Goal: Information Seeking & Learning: Learn about a topic

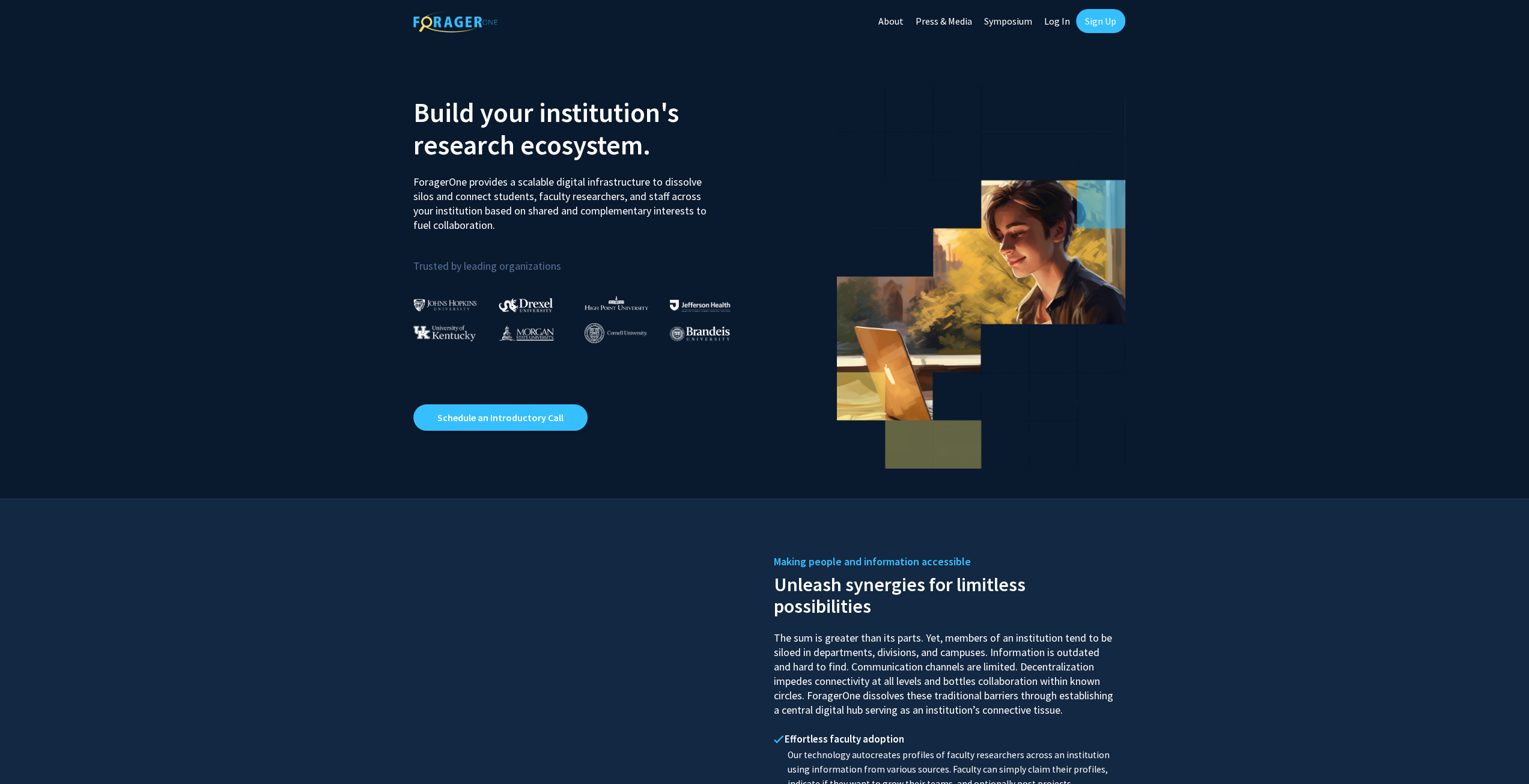
click at [1063, 20] on link "Log In" at bounding box center [1057, 21] width 38 height 42
select select
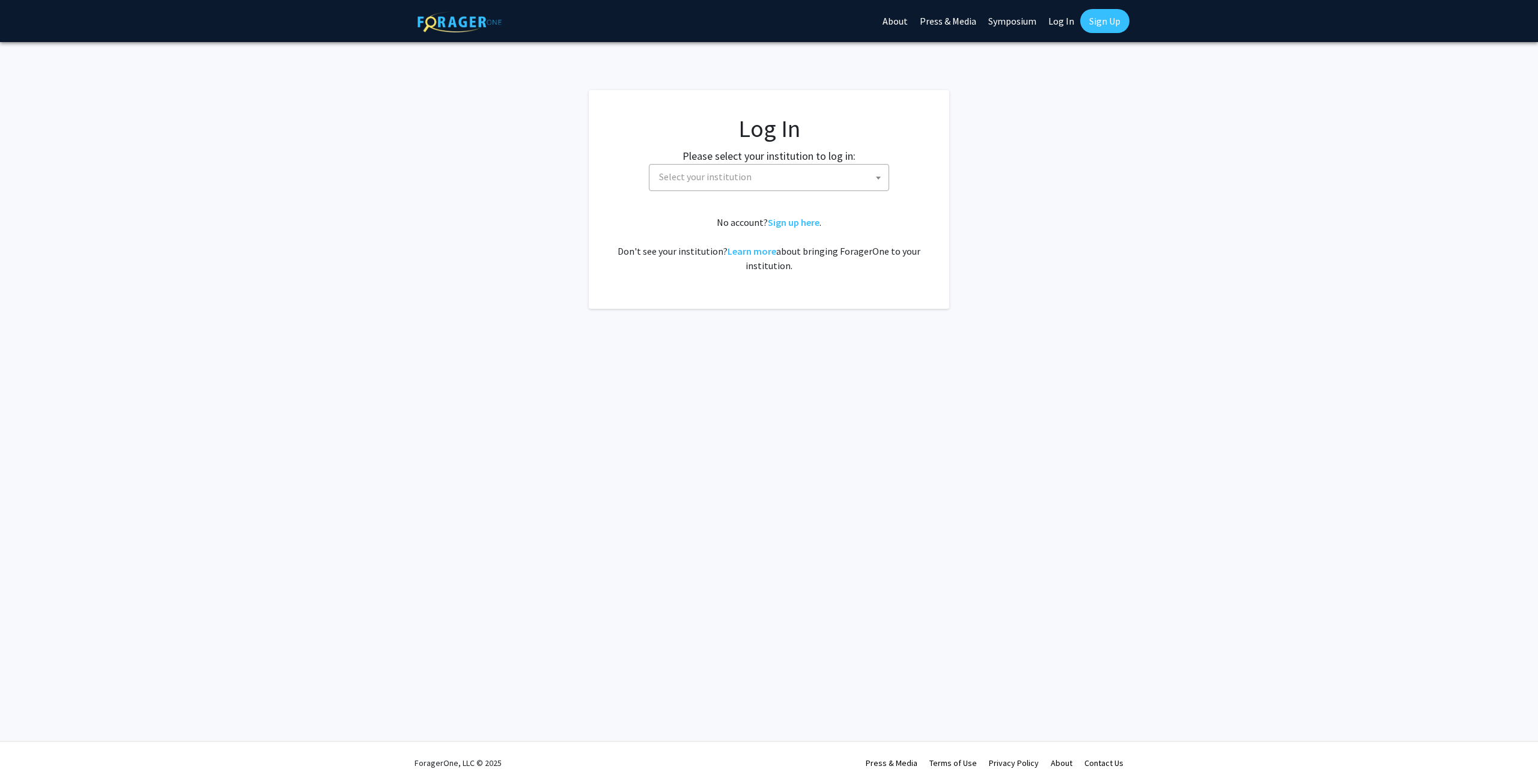
click at [877, 173] on span at bounding box center [878, 178] width 12 height 27
type input "john"
select select "1"
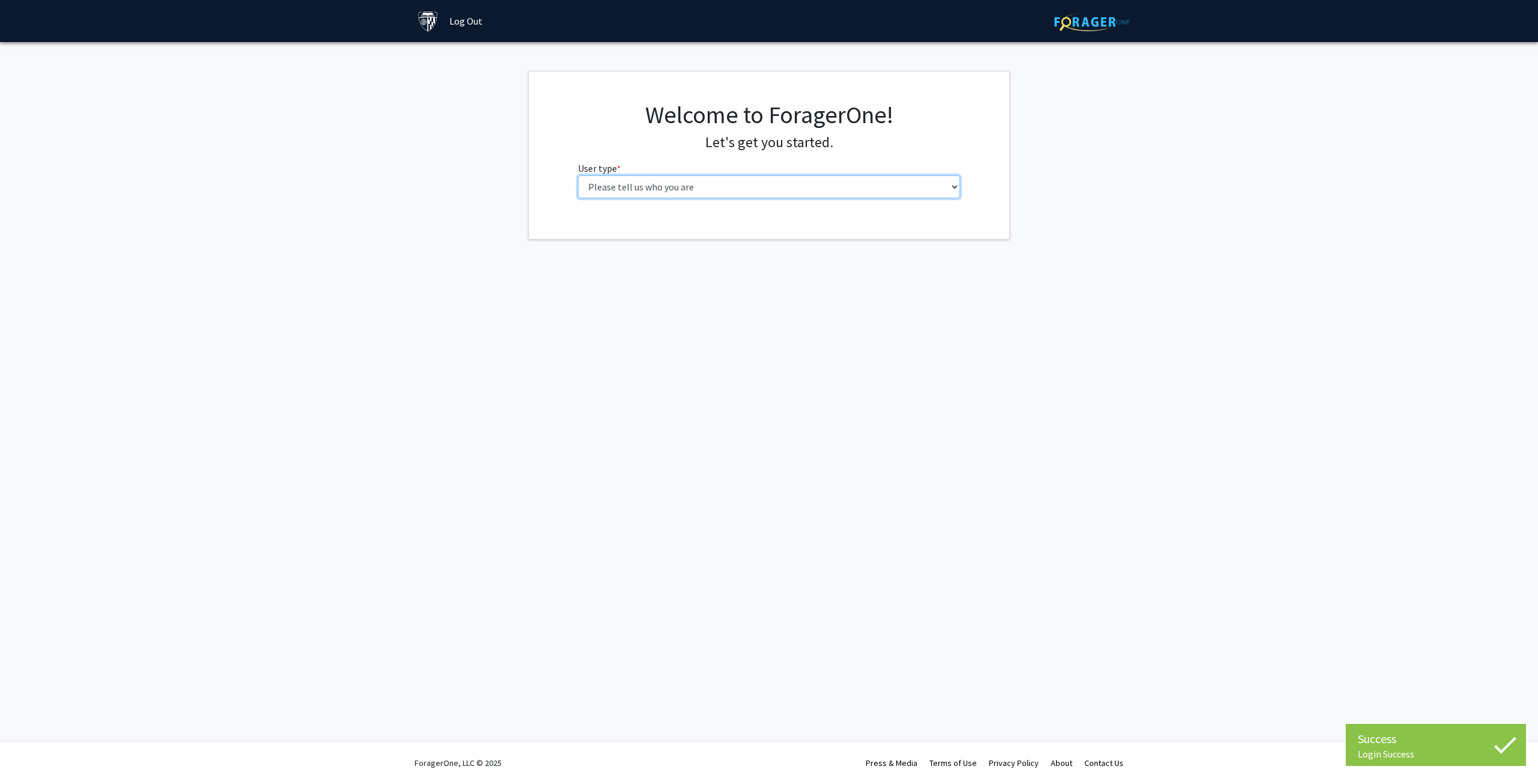
click at [944, 180] on select "Please tell us who you are Undergraduate Student Master's Student Doctoral Cand…" at bounding box center [769, 187] width 383 height 23
select select "5: faculty"
click at [578, 175] on select "Please tell us who you are Undergraduate Student Master's Student Doctoral Cand…" at bounding box center [769, 187] width 383 height 23
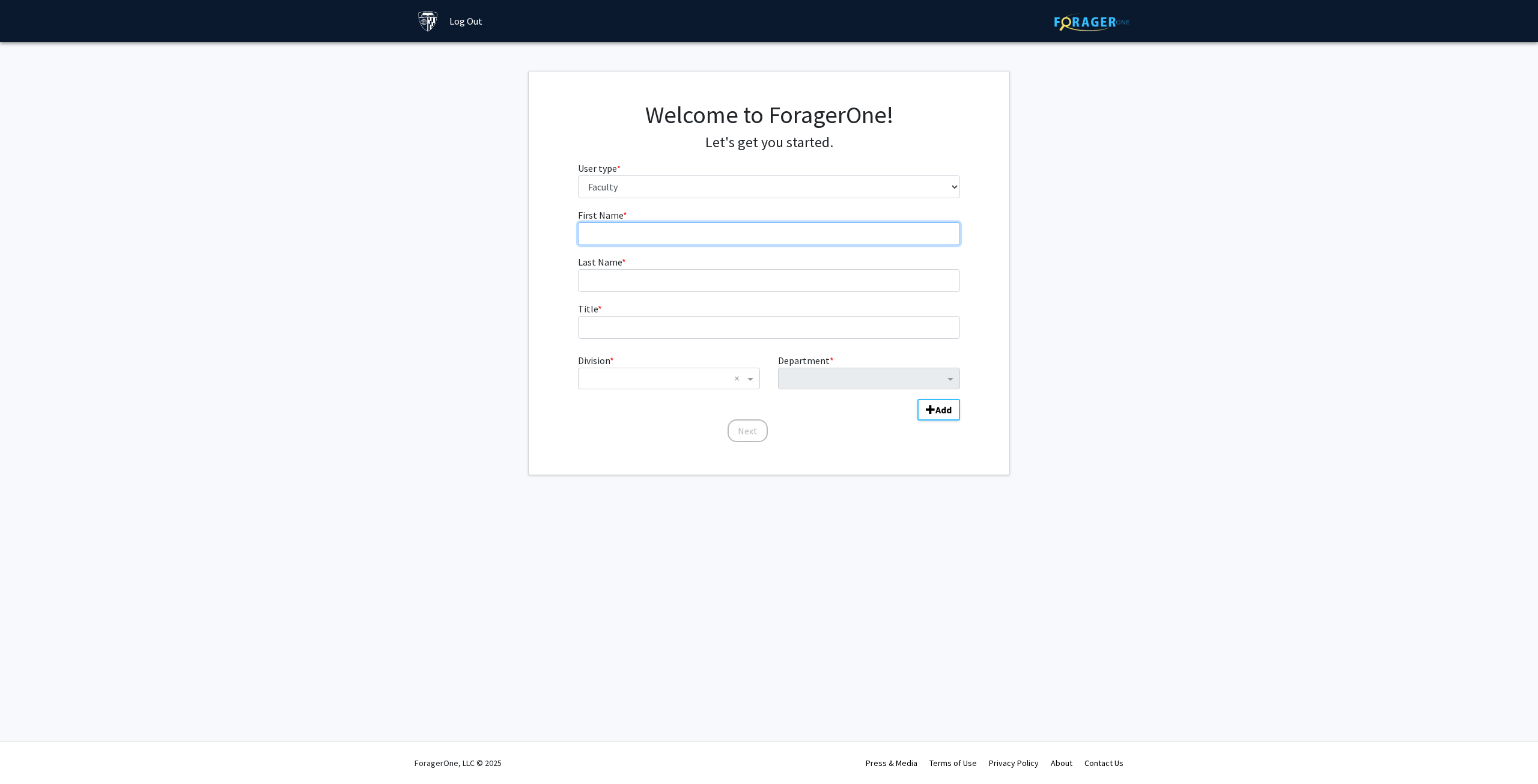
click at [828, 231] on input "First Name * required" at bounding box center [769, 234] width 383 height 23
type input "[PERSON_NAME]"
type input "Park"
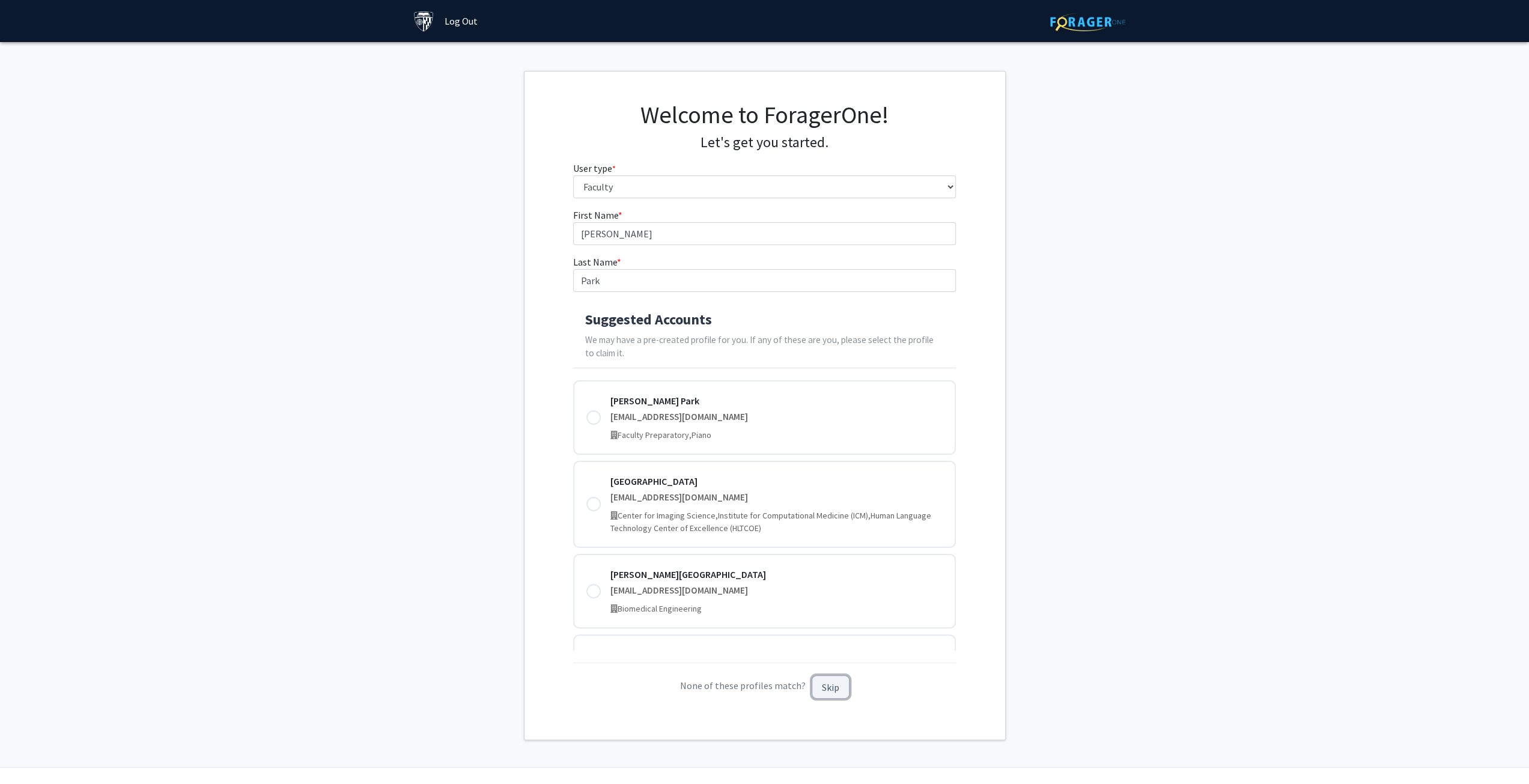
click at [836, 690] on button "Skip" at bounding box center [830, 686] width 38 height 24
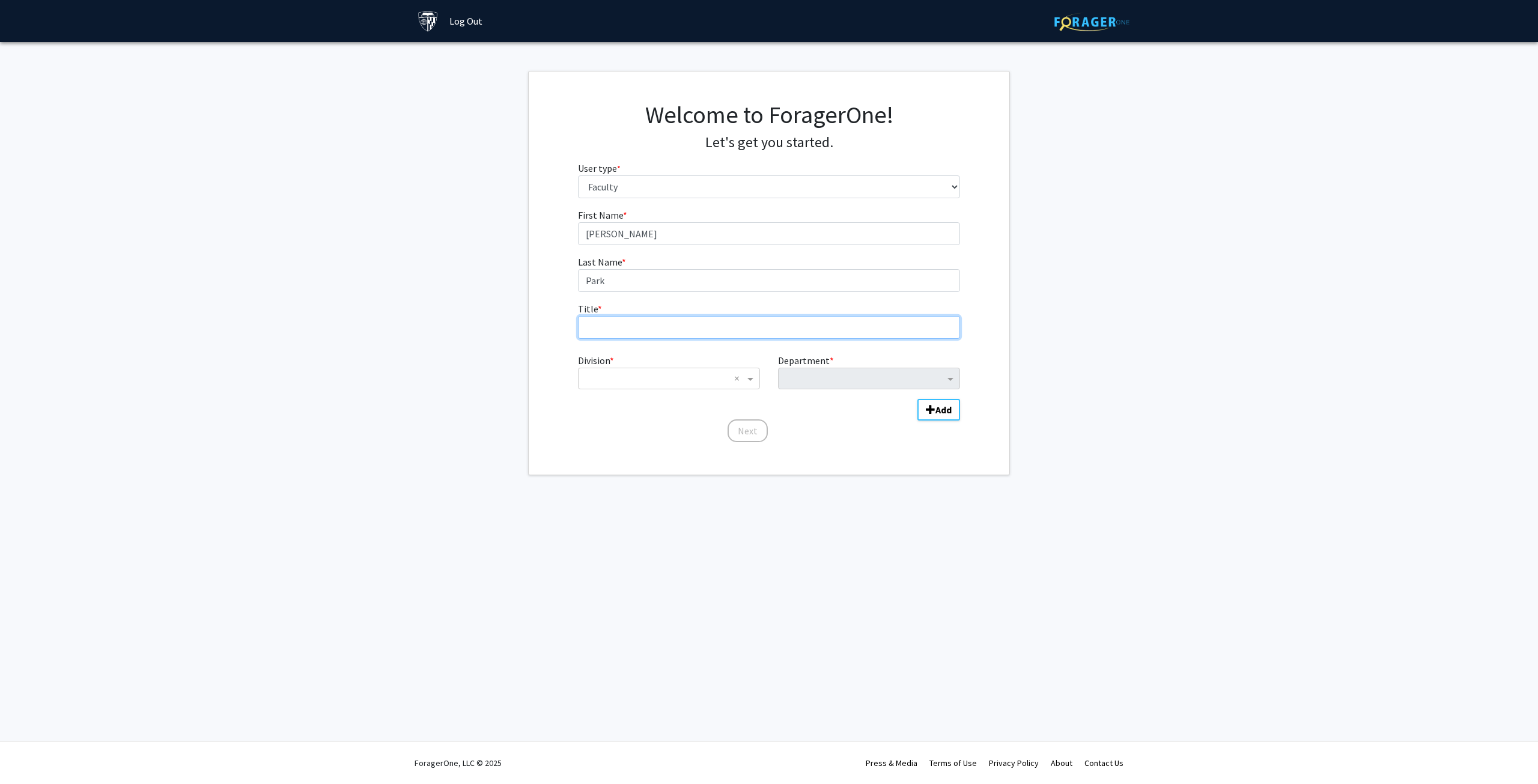
click at [730, 330] on input "Title * required" at bounding box center [769, 327] width 383 height 23
type input "SNF Agora Visiting Fellow"
click at [716, 377] on input "Division" at bounding box center [657, 378] width 145 height 15
type input "S"
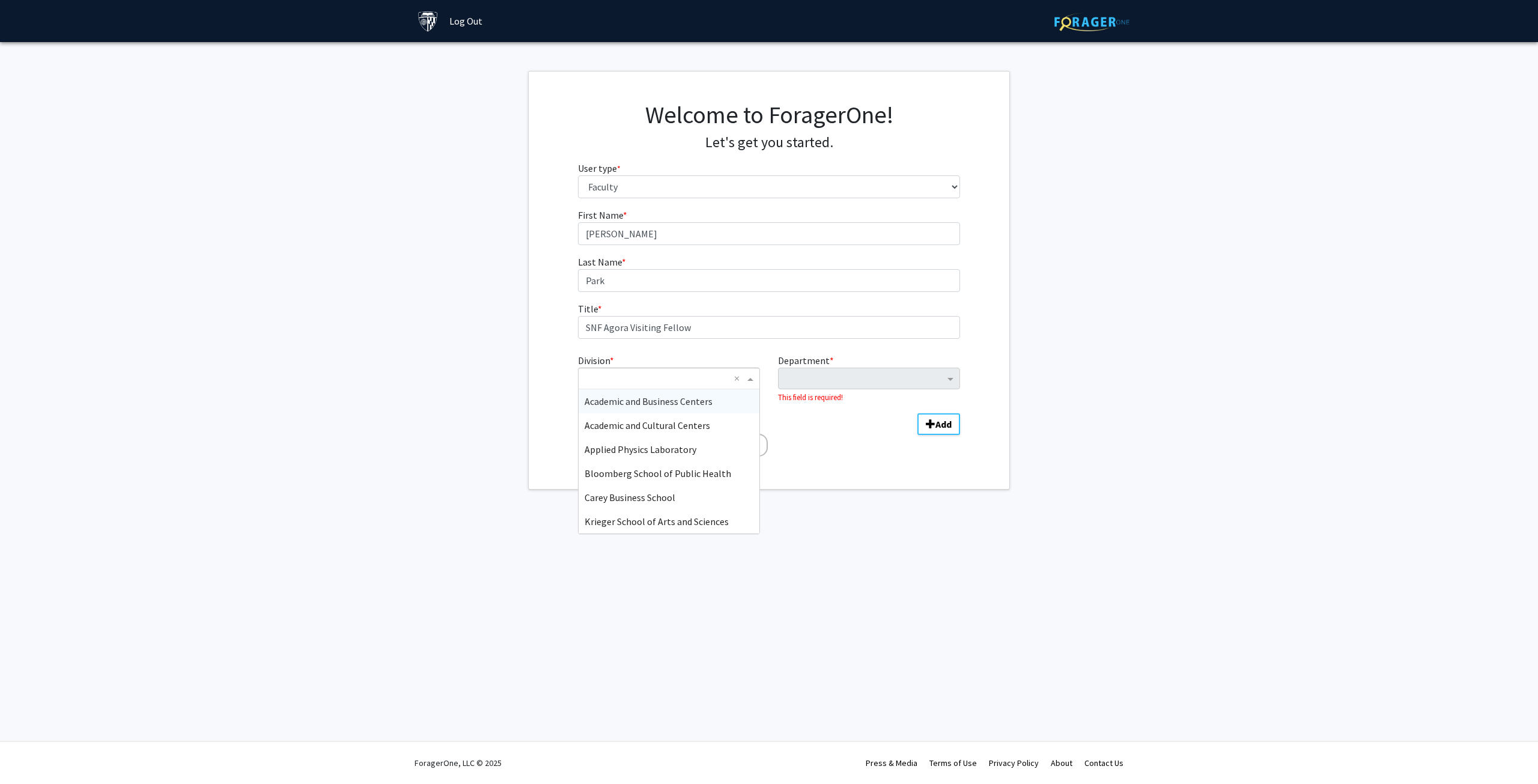
type input "K"
click at [679, 404] on span "Krieger School of Arts and Sciences" at bounding box center [657, 401] width 144 height 12
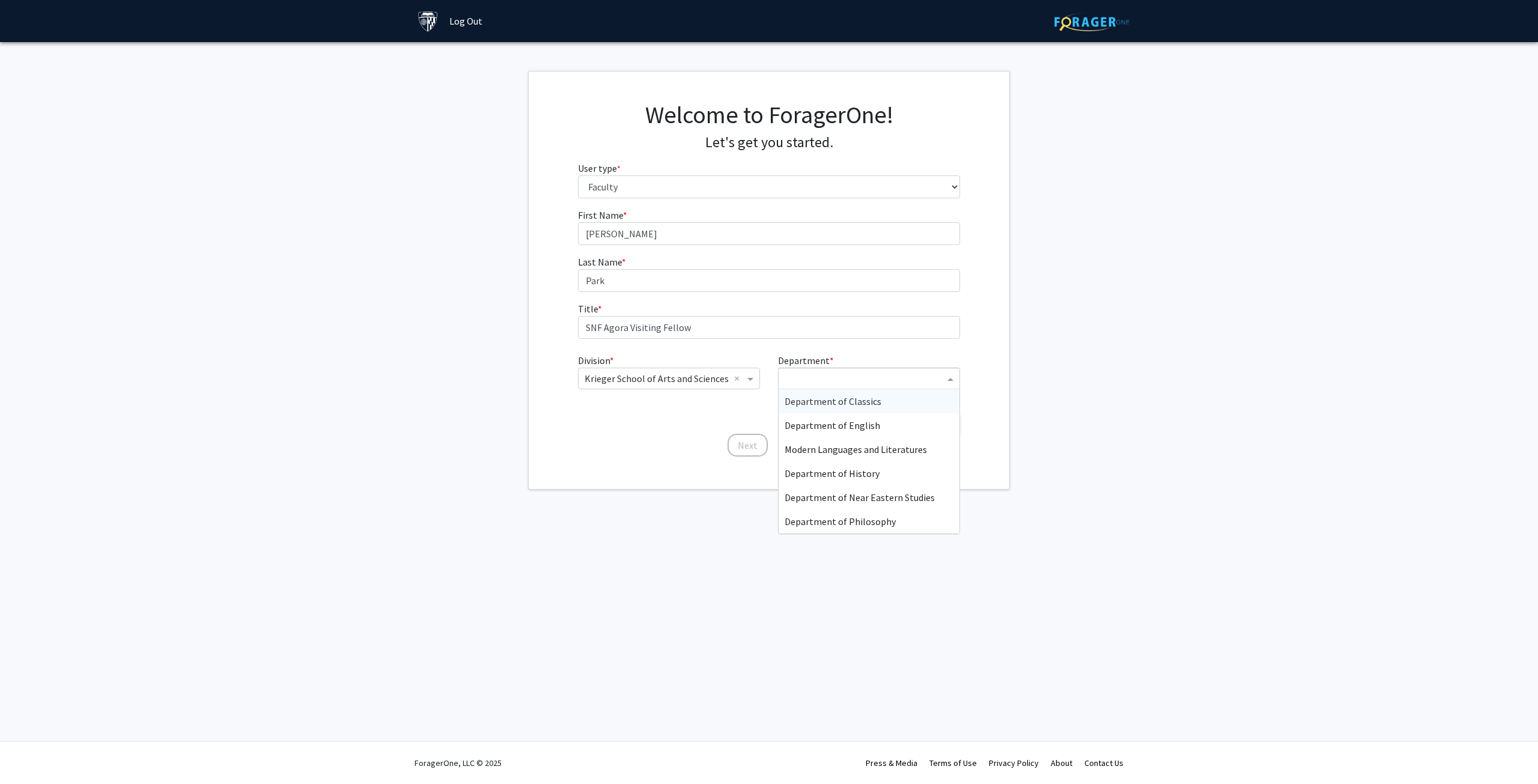
click at [950, 377] on span "Department" at bounding box center [952, 378] width 15 height 15
type input "SNF"
click at [888, 395] on div "SNF Agora Institute" at bounding box center [869, 401] width 181 height 24
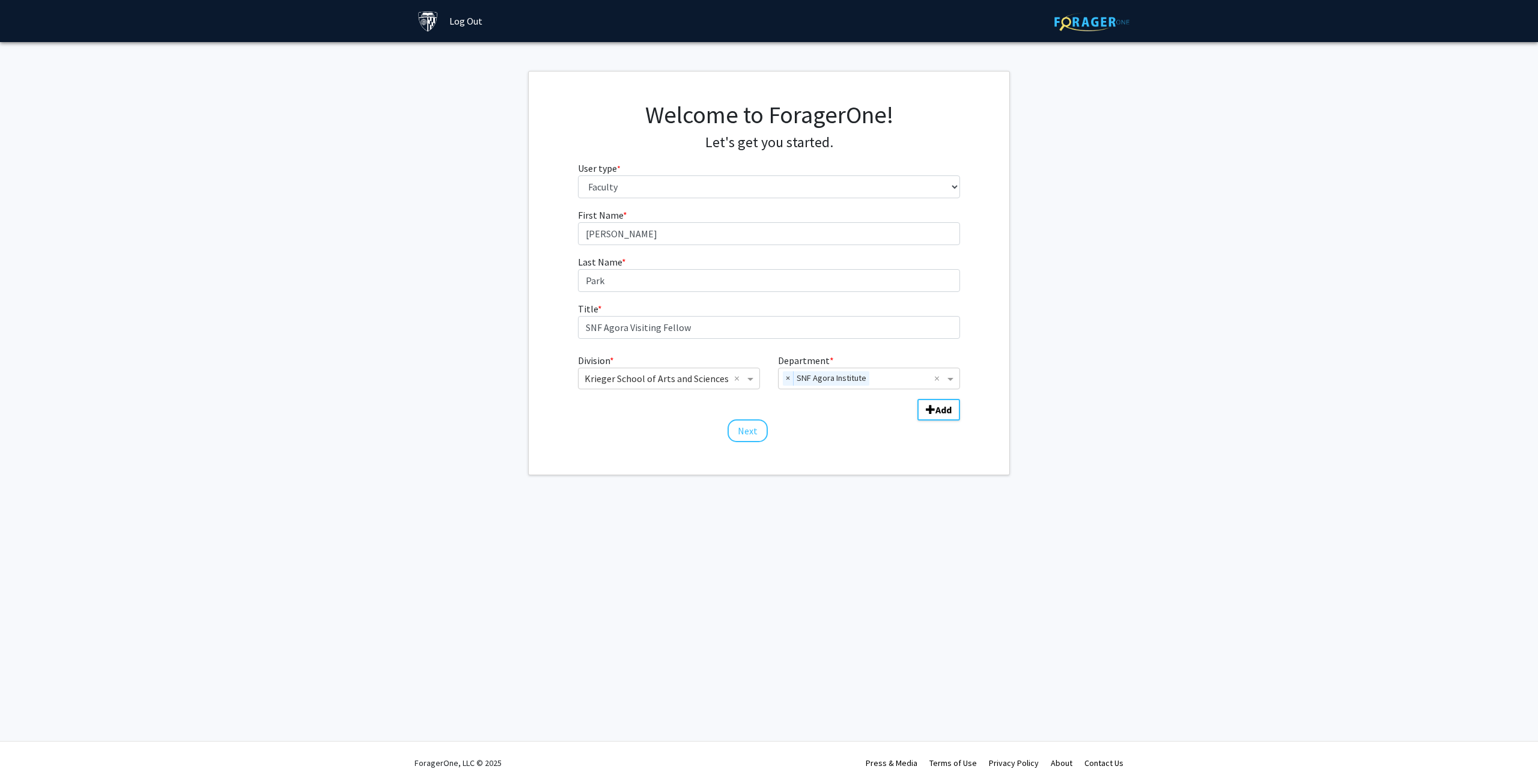
click at [1104, 340] on fg-get-started "Welcome to ForagerOne! Let's get you started. User type * required Please tell …" at bounding box center [769, 273] width 1538 height 404
click at [742, 430] on button "Next" at bounding box center [748, 431] width 40 height 23
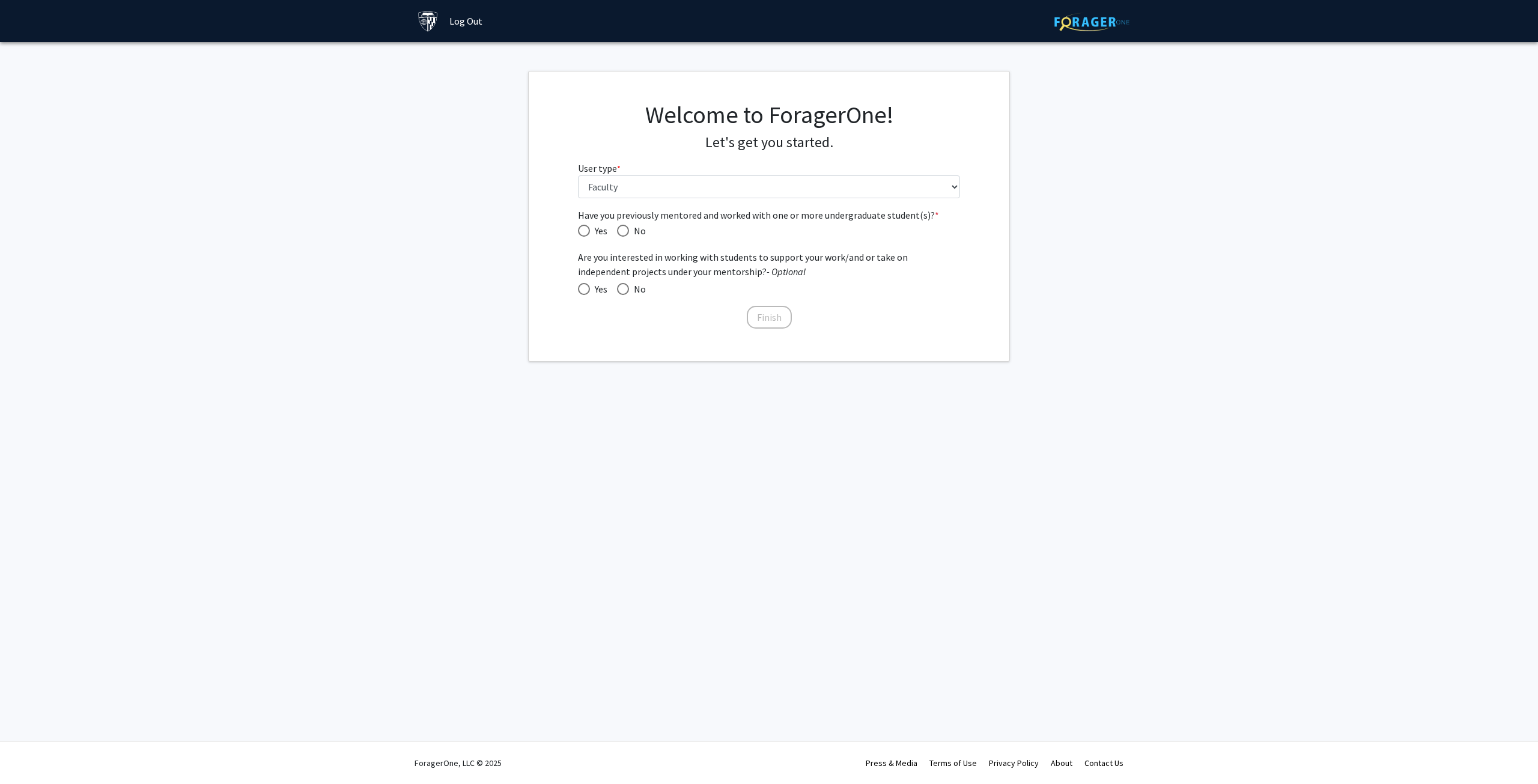
click at [587, 229] on span "Have you previously mentored and worked with one or more undergraduate student(…" at bounding box center [584, 230] width 12 height 12
click at [587, 229] on input "Yes" at bounding box center [584, 230] width 12 height 12
radio input "true"
click at [587, 287] on span at bounding box center [584, 289] width 12 height 12
click at [587, 287] on input "Yes" at bounding box center [584, 289] width 12 height 12
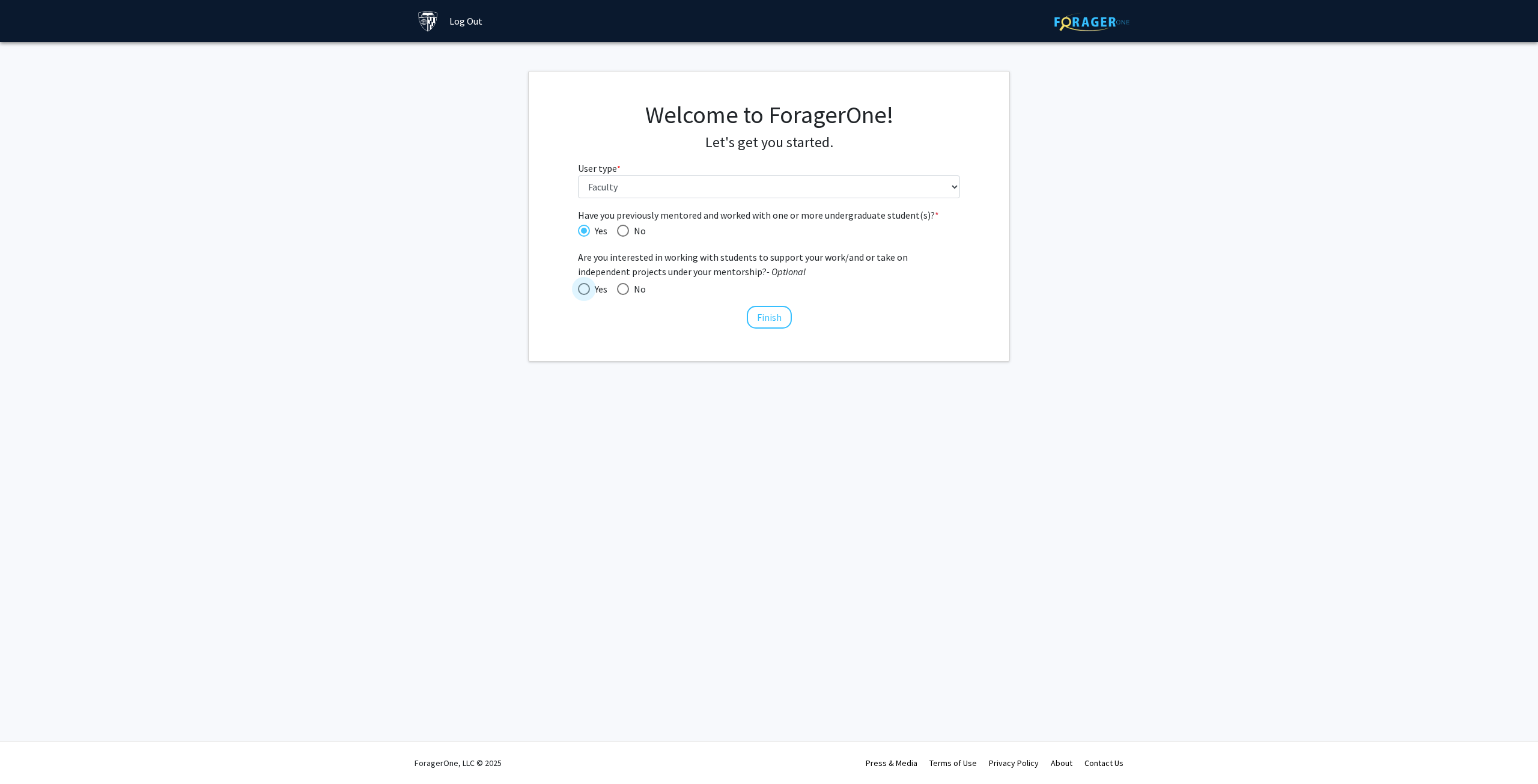
radio input "true"
click at [777, 317] on button "Finish" at bounding box center [769, 317] width 45 height 23
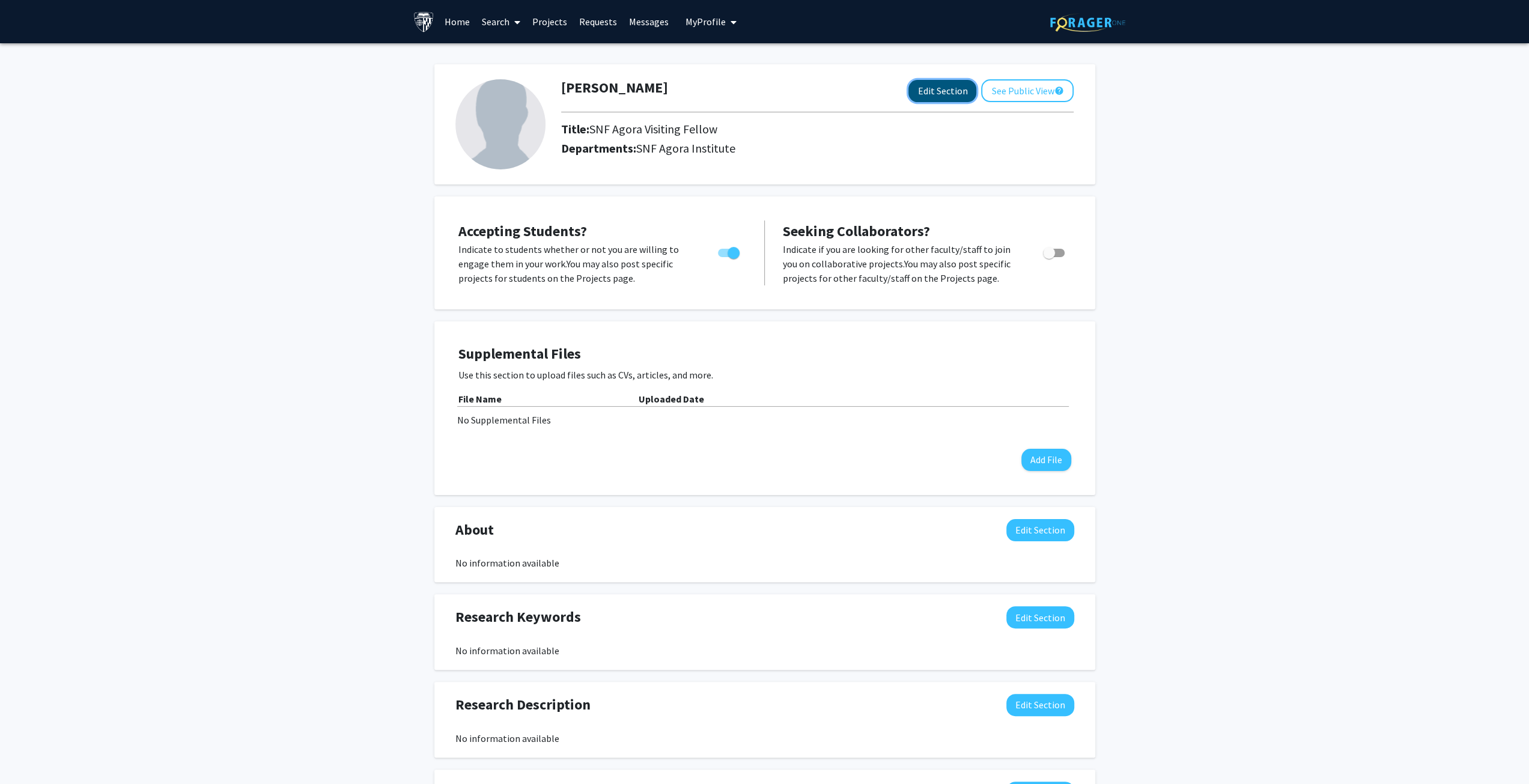
click at [945, 92] on button "Edit Section" at bounding box center [943, 91] width 68 height 22
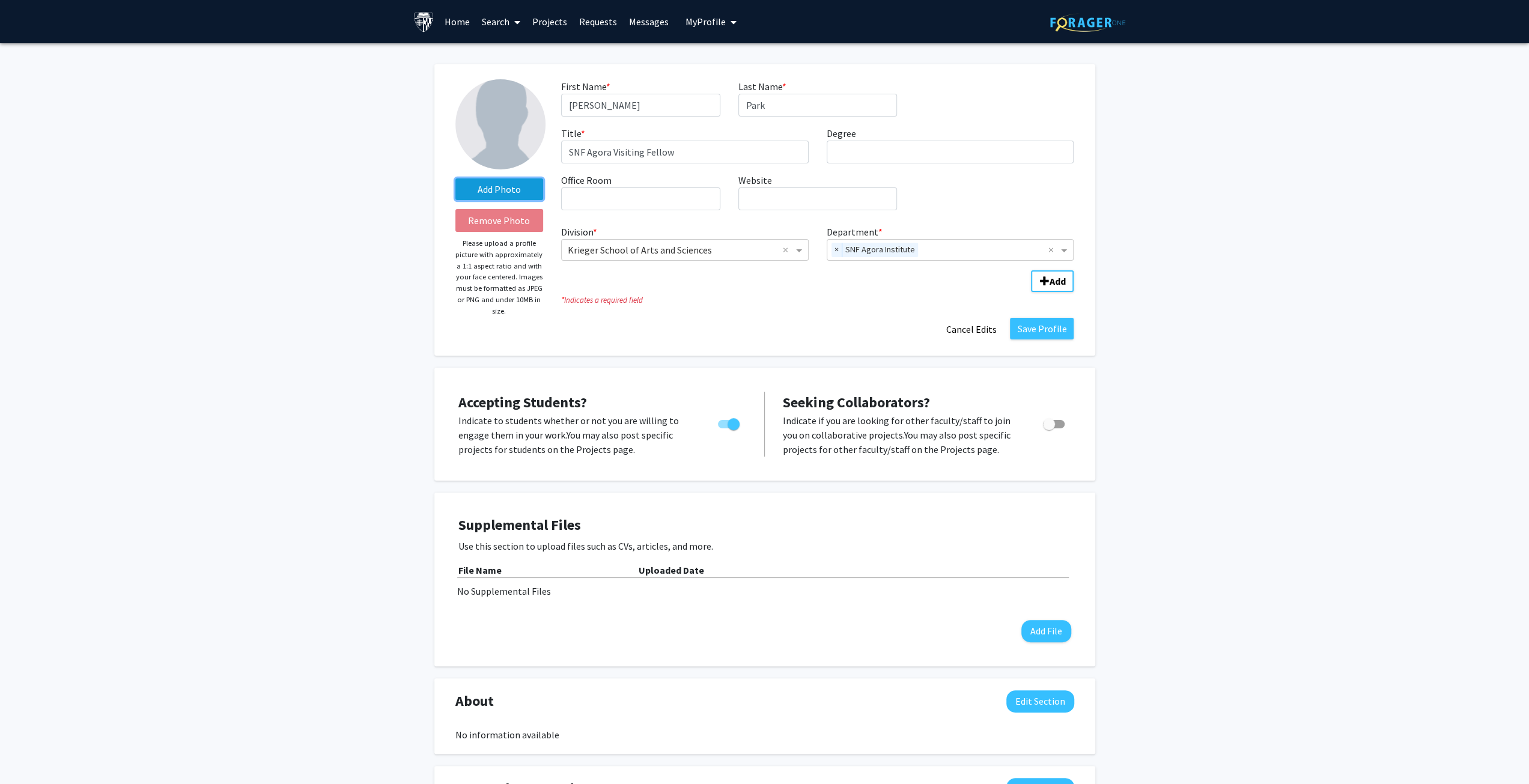
click at [476, 187] on label "Add Photo" at bounding box center [500, 189] width 89 height 22
click at [0, 0] on input "Add Photo" at bounding box center [0, 0] width 0 height 0
click at [1275, 235] on div "Change Photo Remove Photo Please upload a profile picture with approximately a …" at bounding box center [764, 592] width 1529 height 1099
click at [484, 184] on label "Change Photo" at bounding box center [500, 189] width 89 height 22
click at [0, 0] on input "Change Photo" at bounding box center [0, 0] width 0 height 0
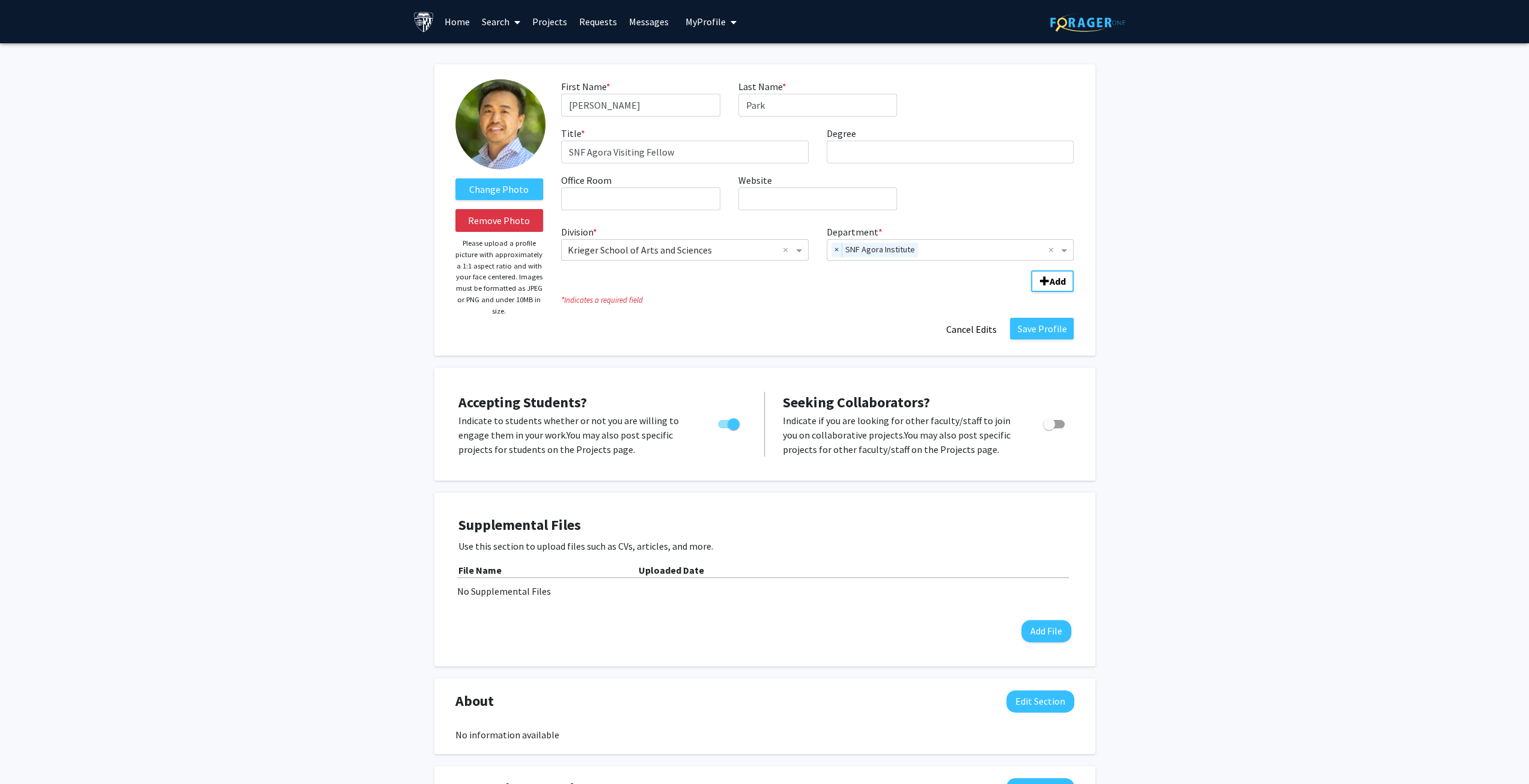
click at [264, 267] on div "Change Photo Remove Photo Please upload a profile picture with approximately a …" at bounding box center [764, 592] width 1529 height 1099
click at [1190, 199] on div "Change Photo Remove Photo Please upload a profile picture with approximately a …" at bounding box center [764, 592] width 1529 height 1099
click at [1035, 329] on button "Save Profile" at bounding box center [1041, 329] width 64 height 22
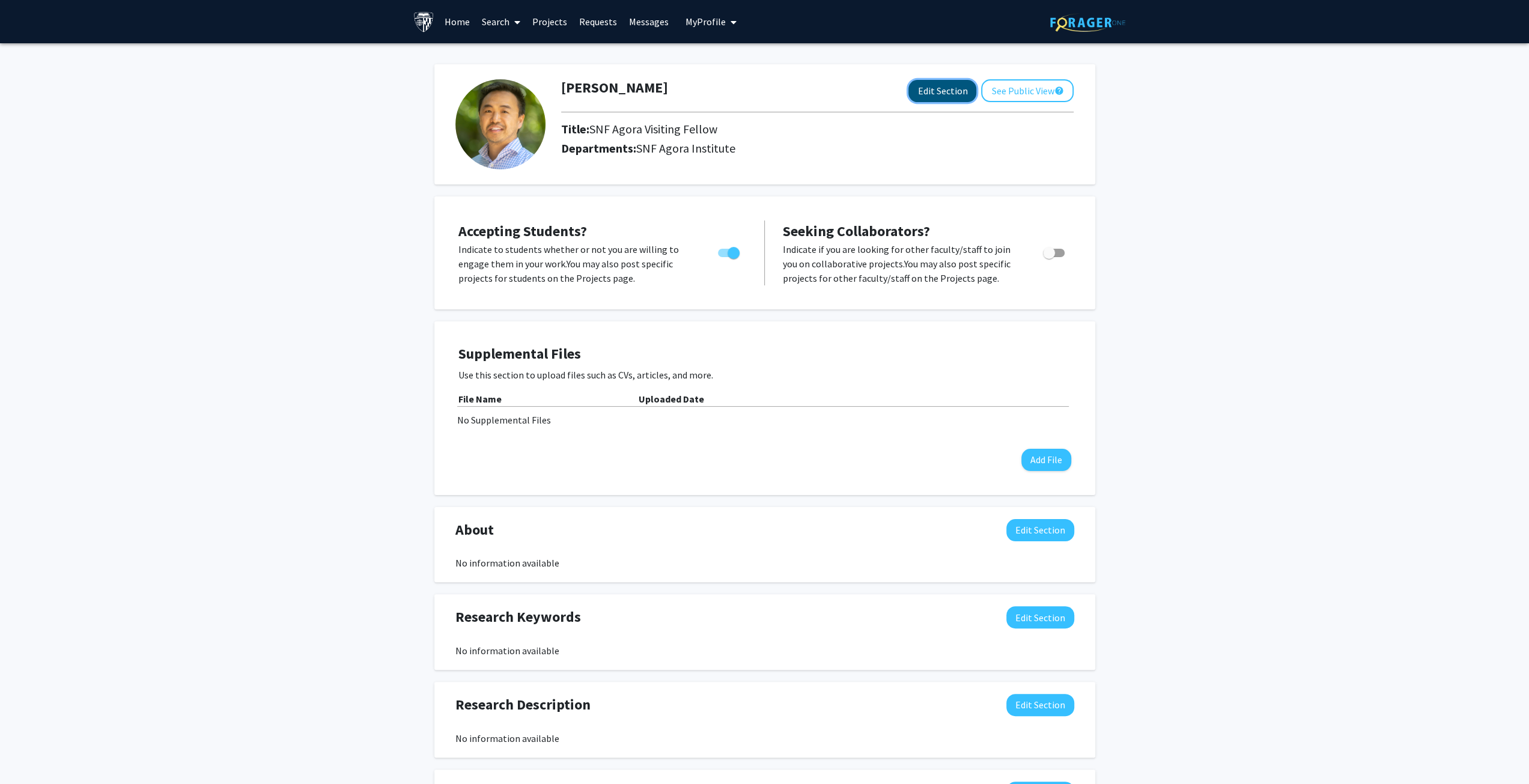
click at [938, 84] on button "Edit Section" at bounding box center [943, 91] width 68 height 22
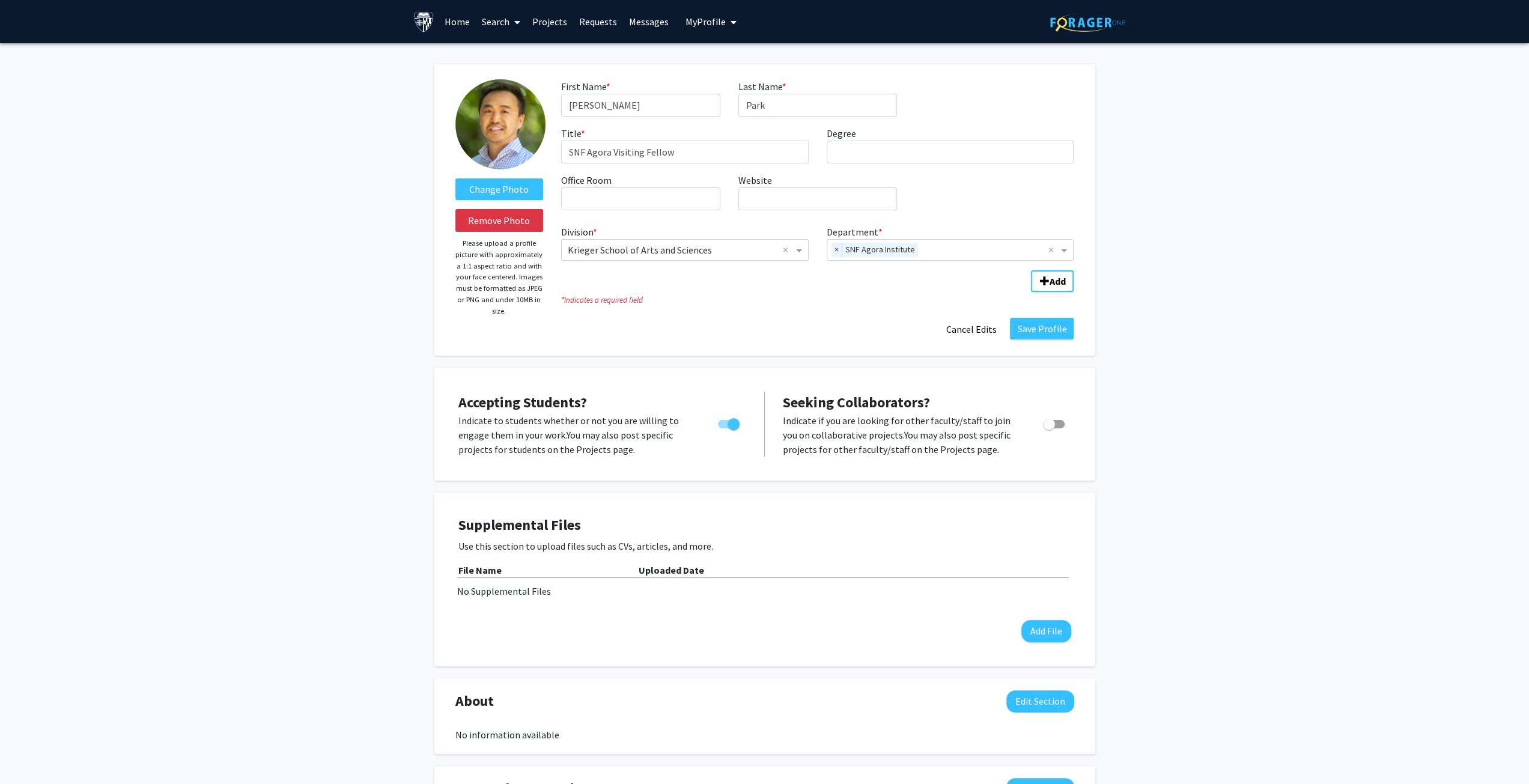
click at [1293, 126] on div "Change Photo Remove Photo Please upload a profile picture with approximately a …" at bounding box center [764, 592] width 1529 height 1099
click at [1037, 325] on button "Save Profile" at bounding box center [1041, 329] width 64 height 22
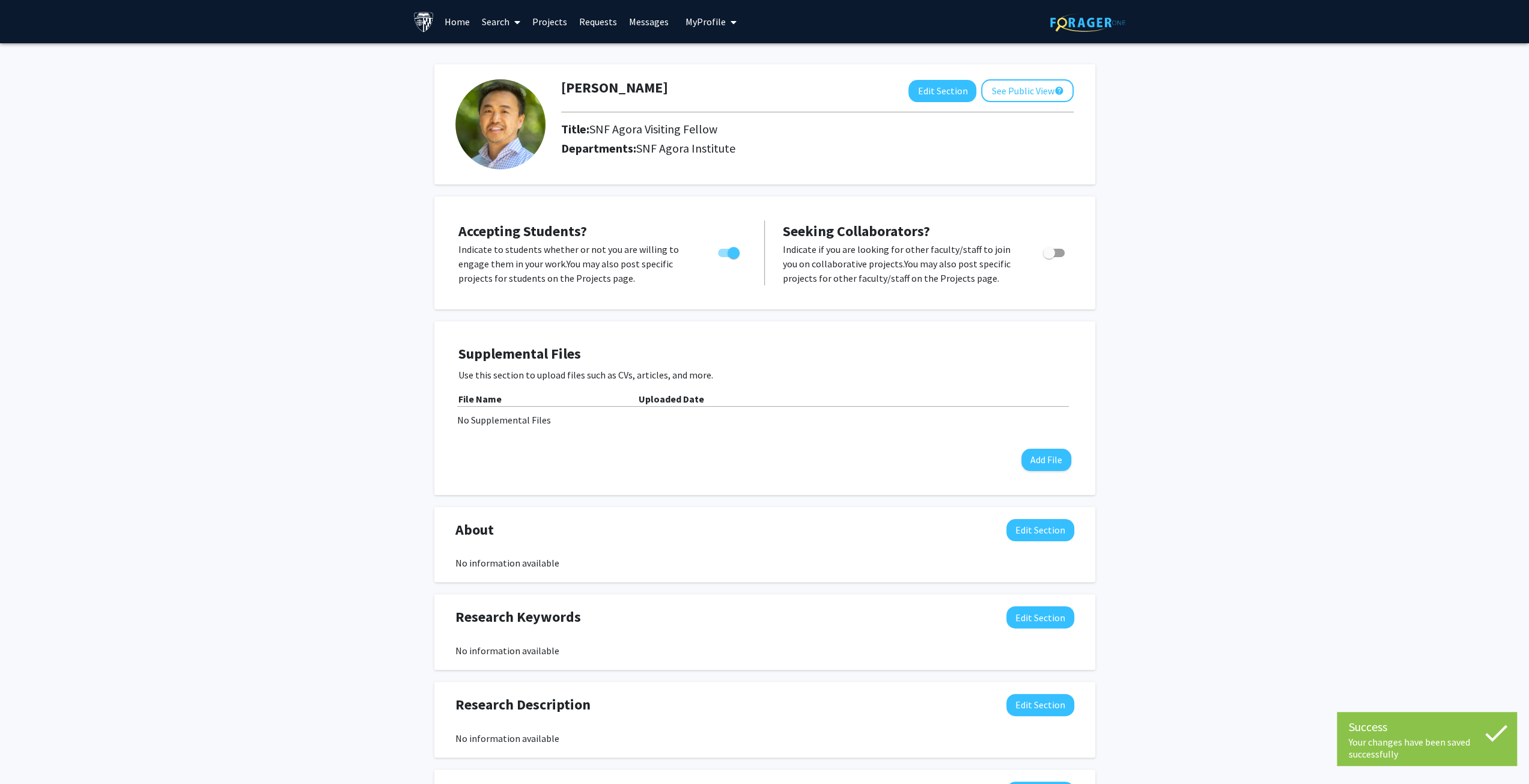
click at [1205, 224] on div "[PERSON_NAME] Edit Section See Public View help Title: SNF Agora Visiting Fello…" at bounding box center [764, 507] width 1529 height 928
click at [1058, 253] on span "Toggle" at bounding box center [1054, 253] width 22 height 8
click at [1049, 257] on input "Toggle" at bounding box center [1048, 257] width 1 height 1
checkbox input "true"
click at [496, 21] on link "Search" at bounding box center [501, 21] width 50 height 42
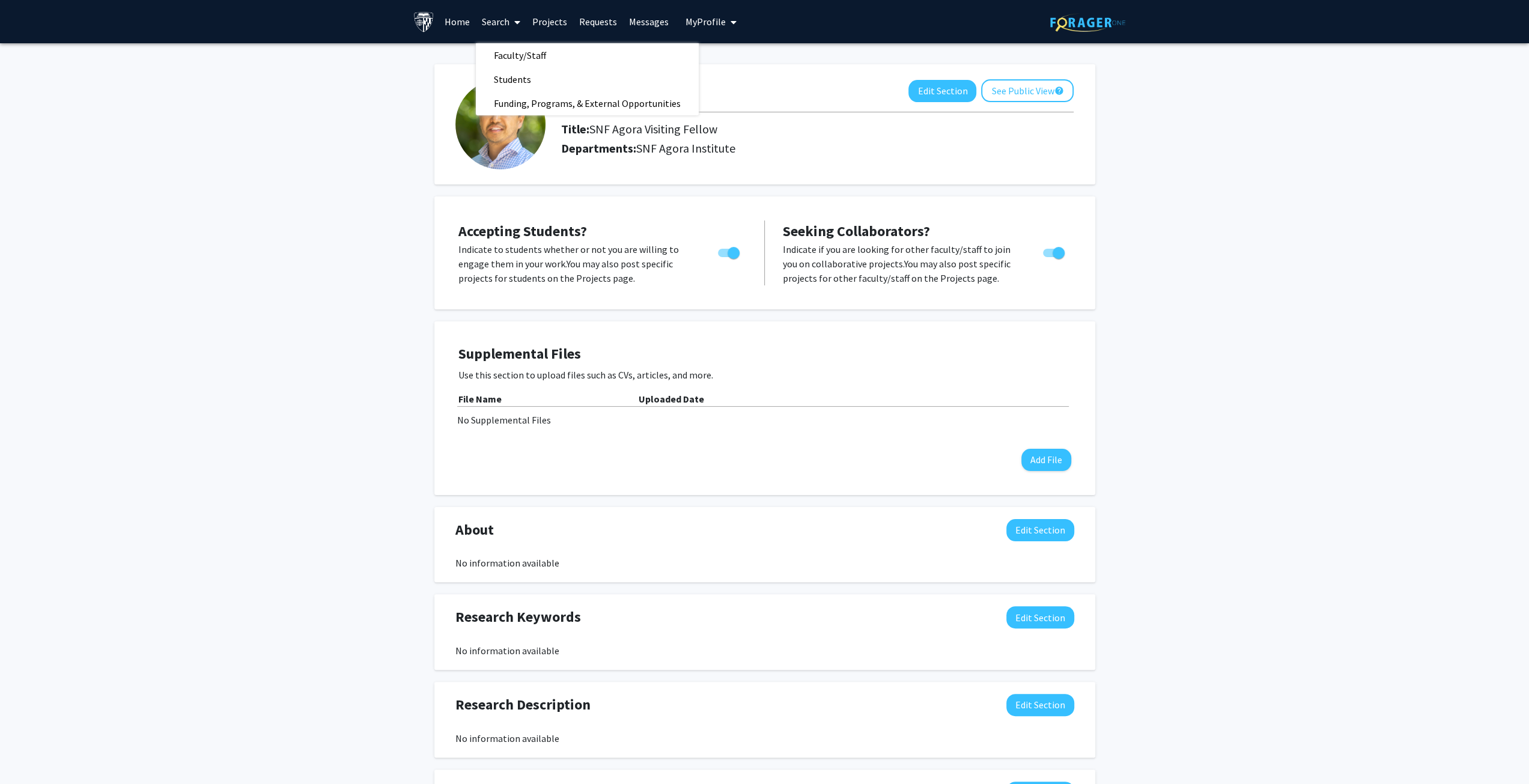
click at [448, 18] on link "Home" at bounding box center [457, 21] width 37 height 42
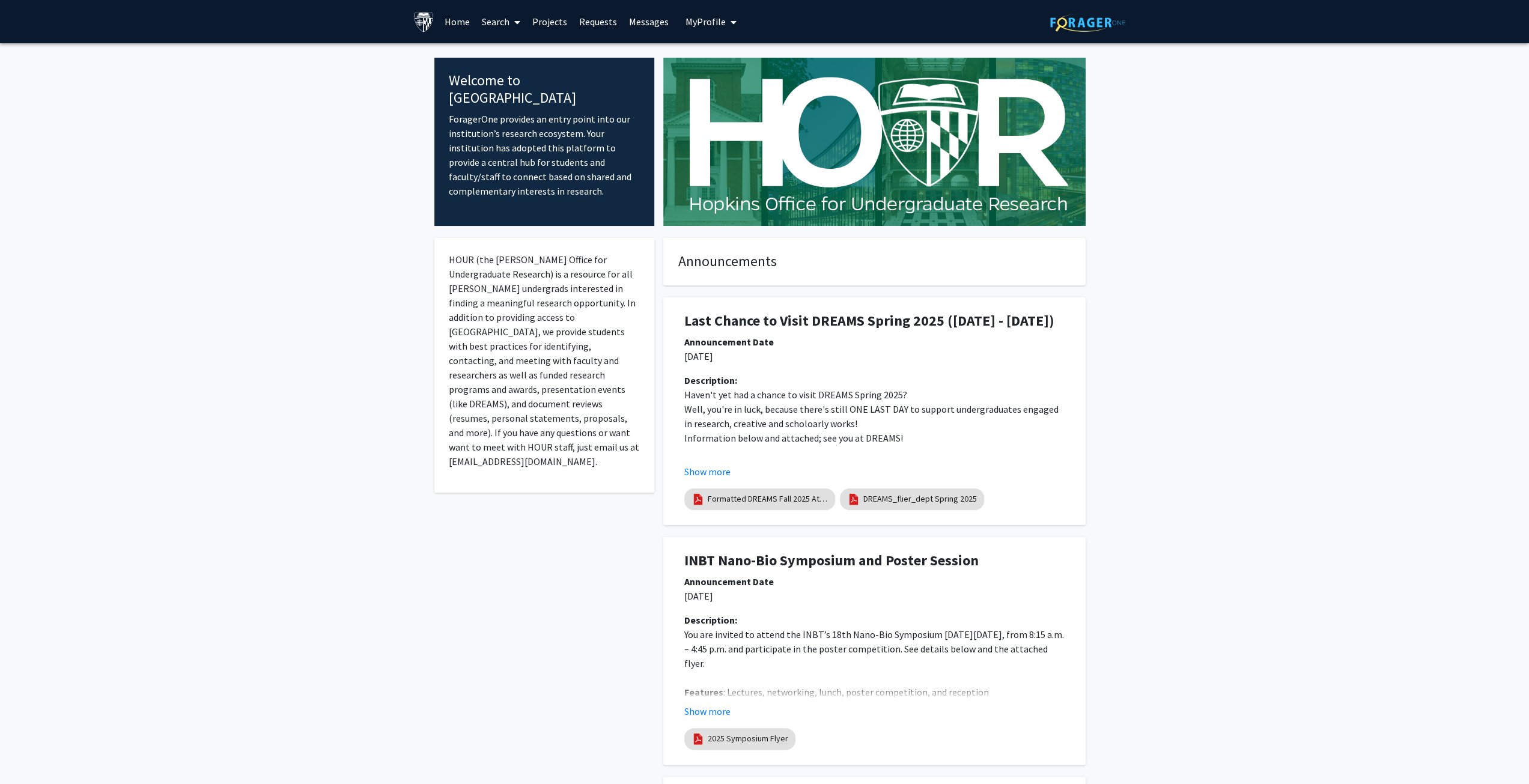
click at [554, 18] on link "Projects" at bounding box center [549, 21] width 47 height 42
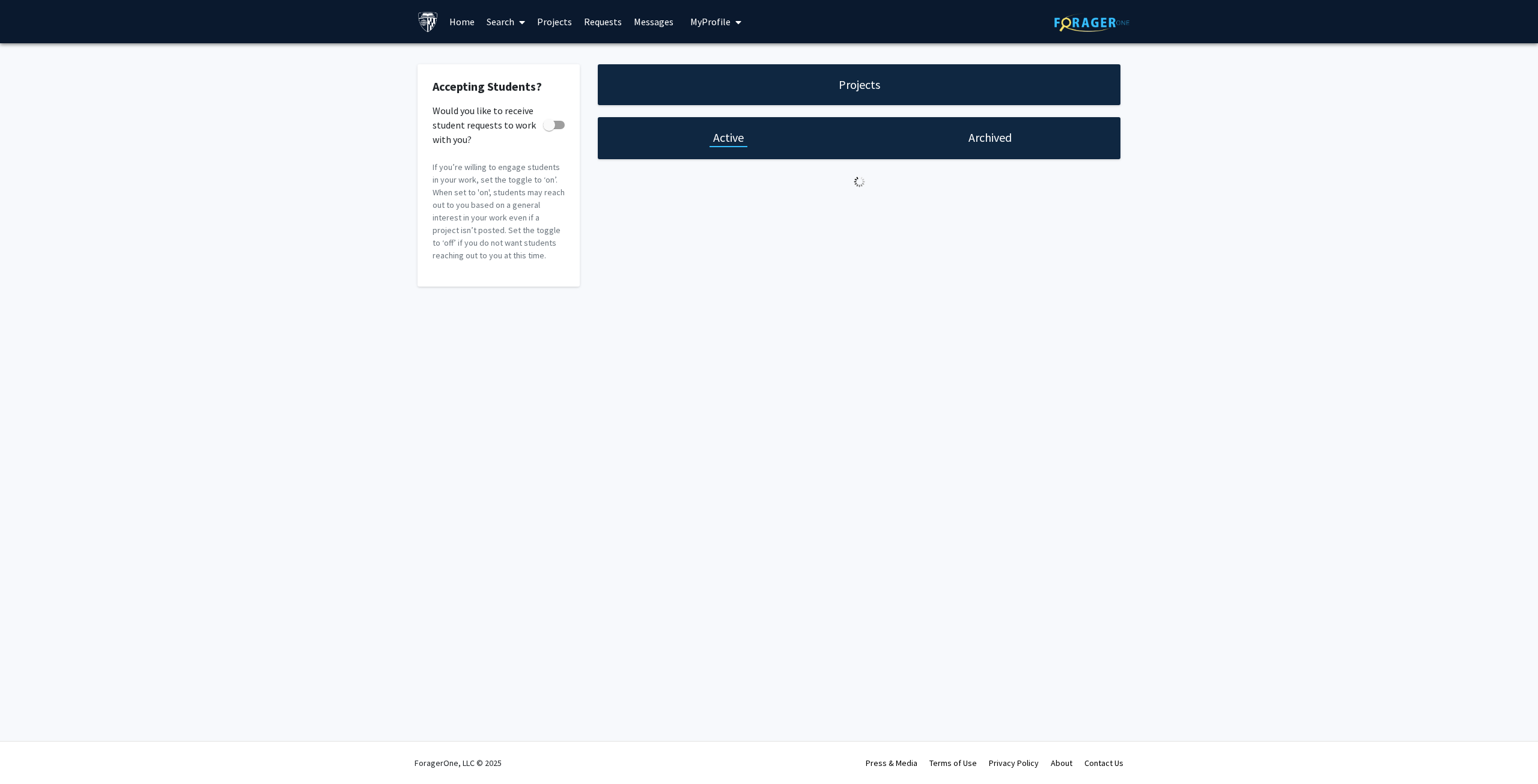
checkbox input "true"
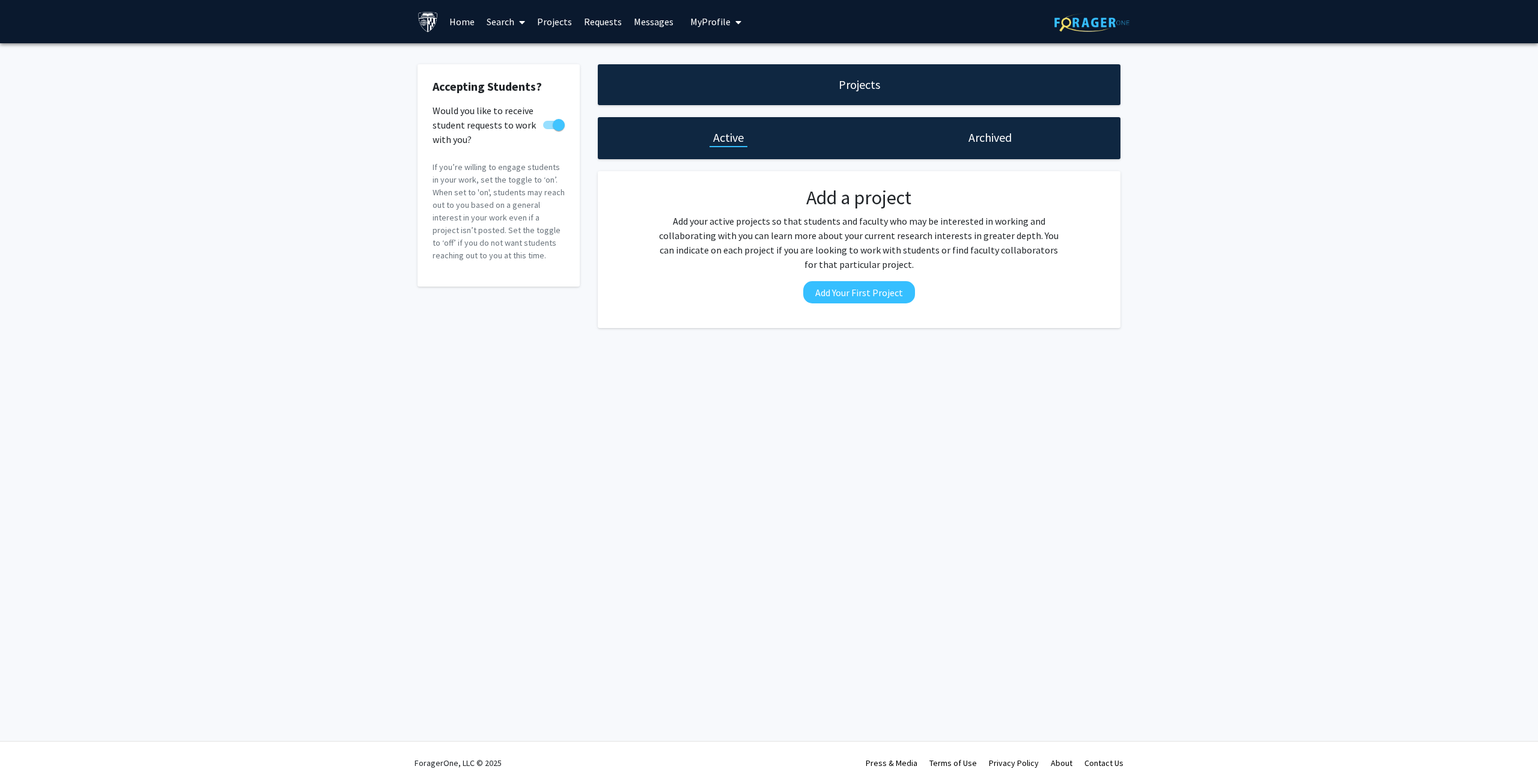
click at [591, 19] on link "Requests" at bounding box center [603, 21] width 50 height 42
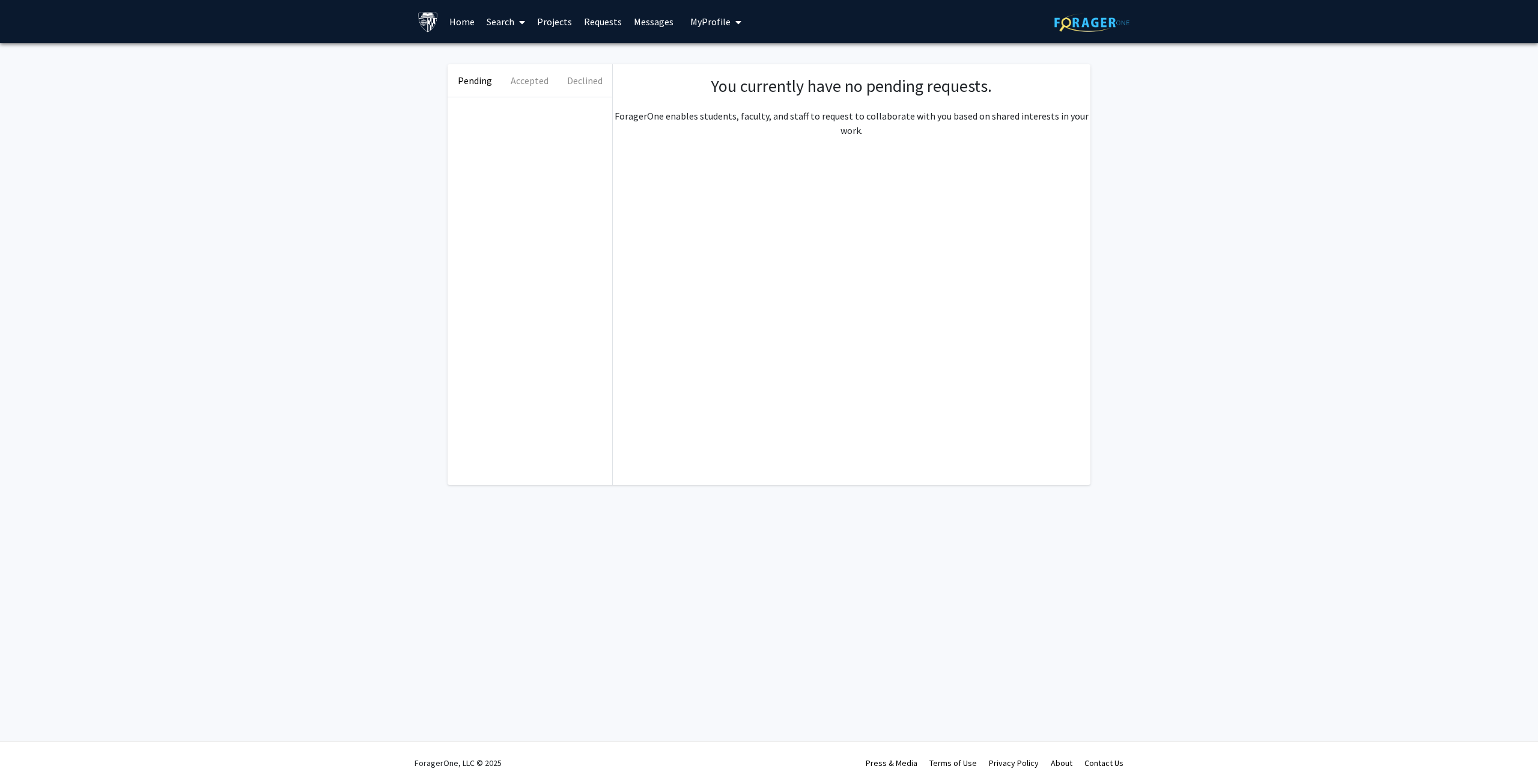
click at [651, 19] on link "Messages" at bounding box center [653, 21] width 52 height 42
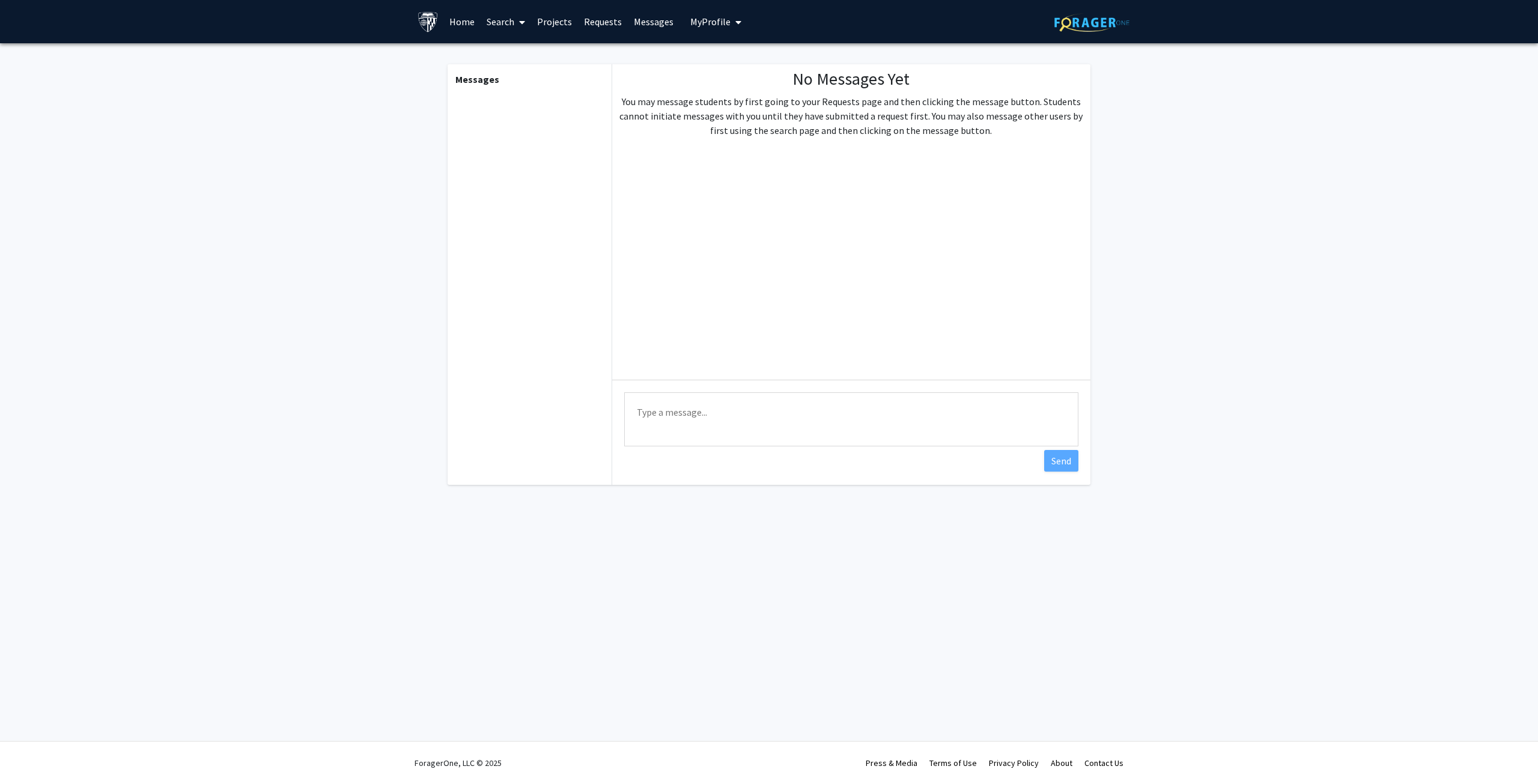
click at [730, 15] on span "My profile dropdown to access profile and logout" at bounding box center [736, 22] width 11 height 42
click at [727, 90] on link "Account Settings" at bounding box center [753, 93] width 108 height 15
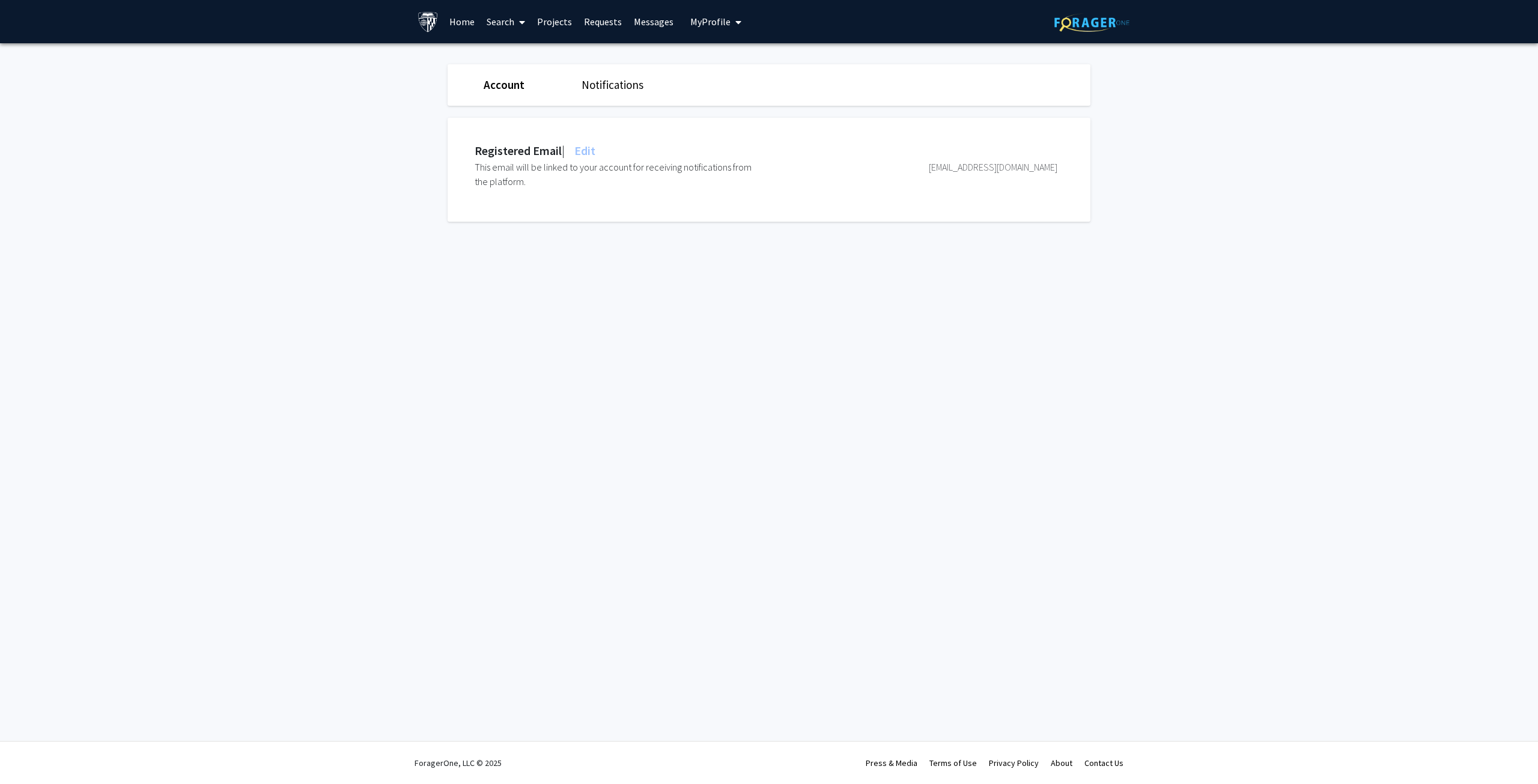
click at [596, 76] on div "Account Notifications" at bounding box center [769, 85] width 661 height 41
click at [597, 79] on link "Notifications" at bounding box center [613, 85] width 62 height 15
click at [491, 19] on link "Search" at bounding box center [505, 21] width 50 height 42
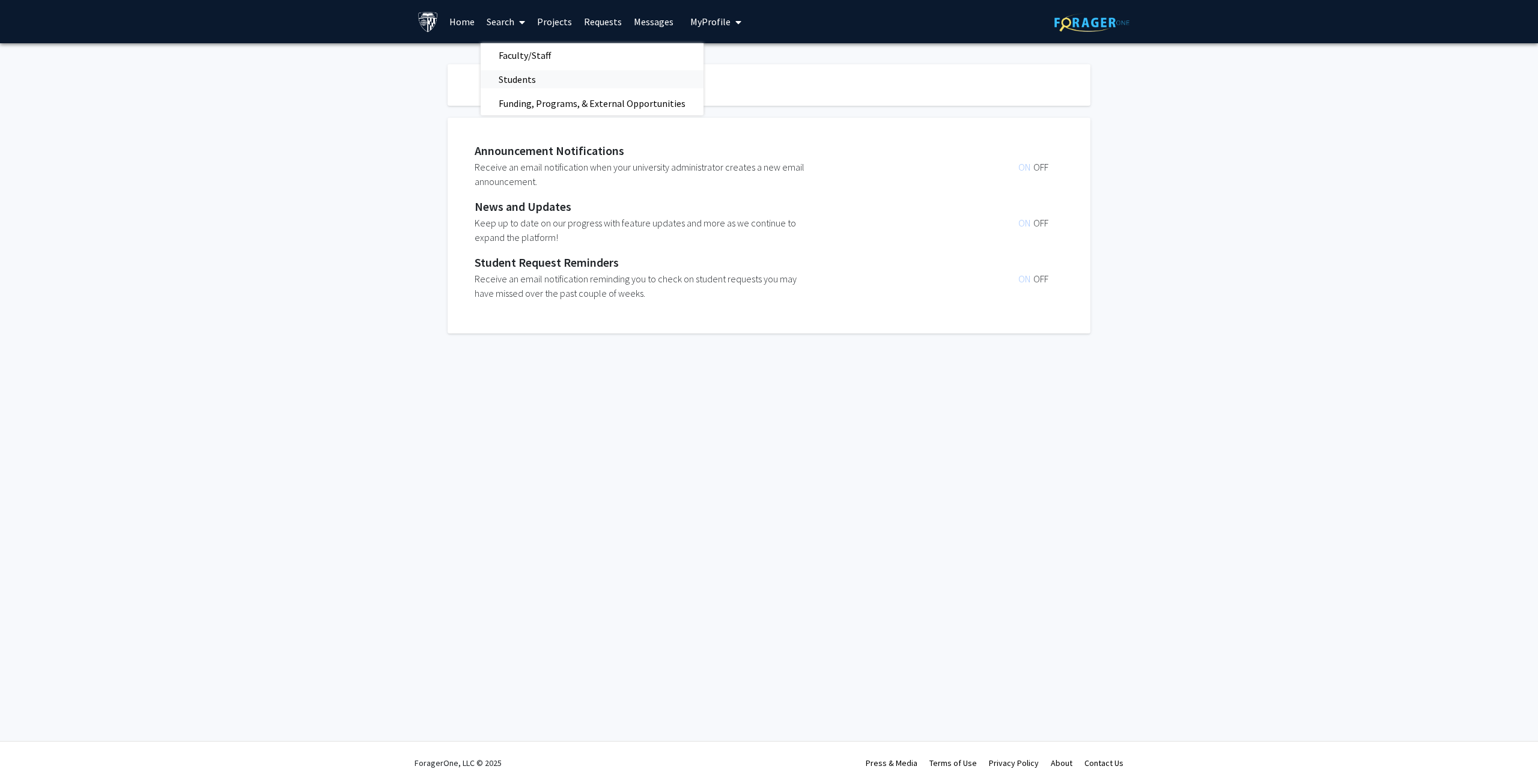
click at [513, 84] on span "Students" at bounding box center [517, 79] width 73 height 24
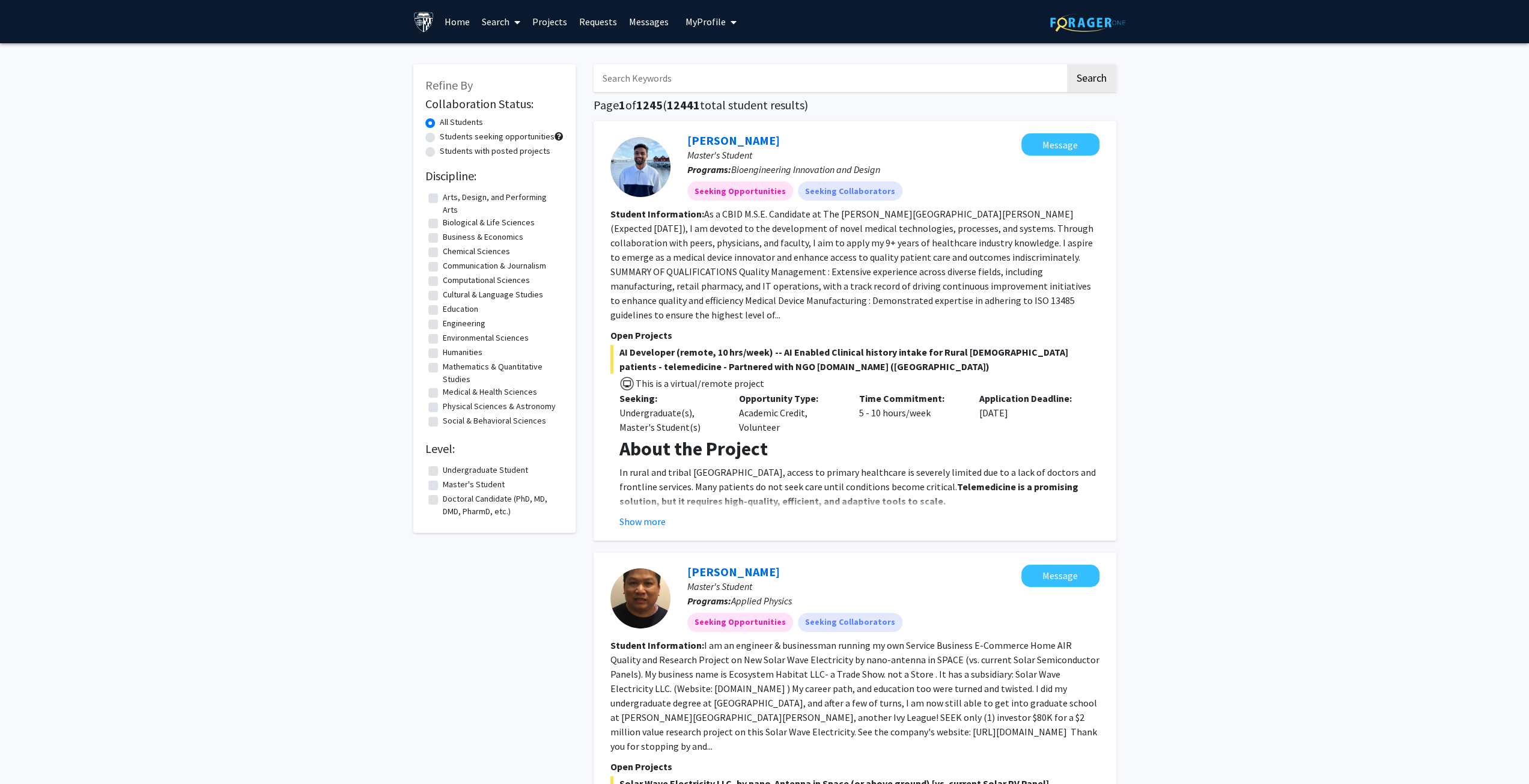
click at [463, 21] on link "Home" at bounding box center [457, 21] width 37 height 42
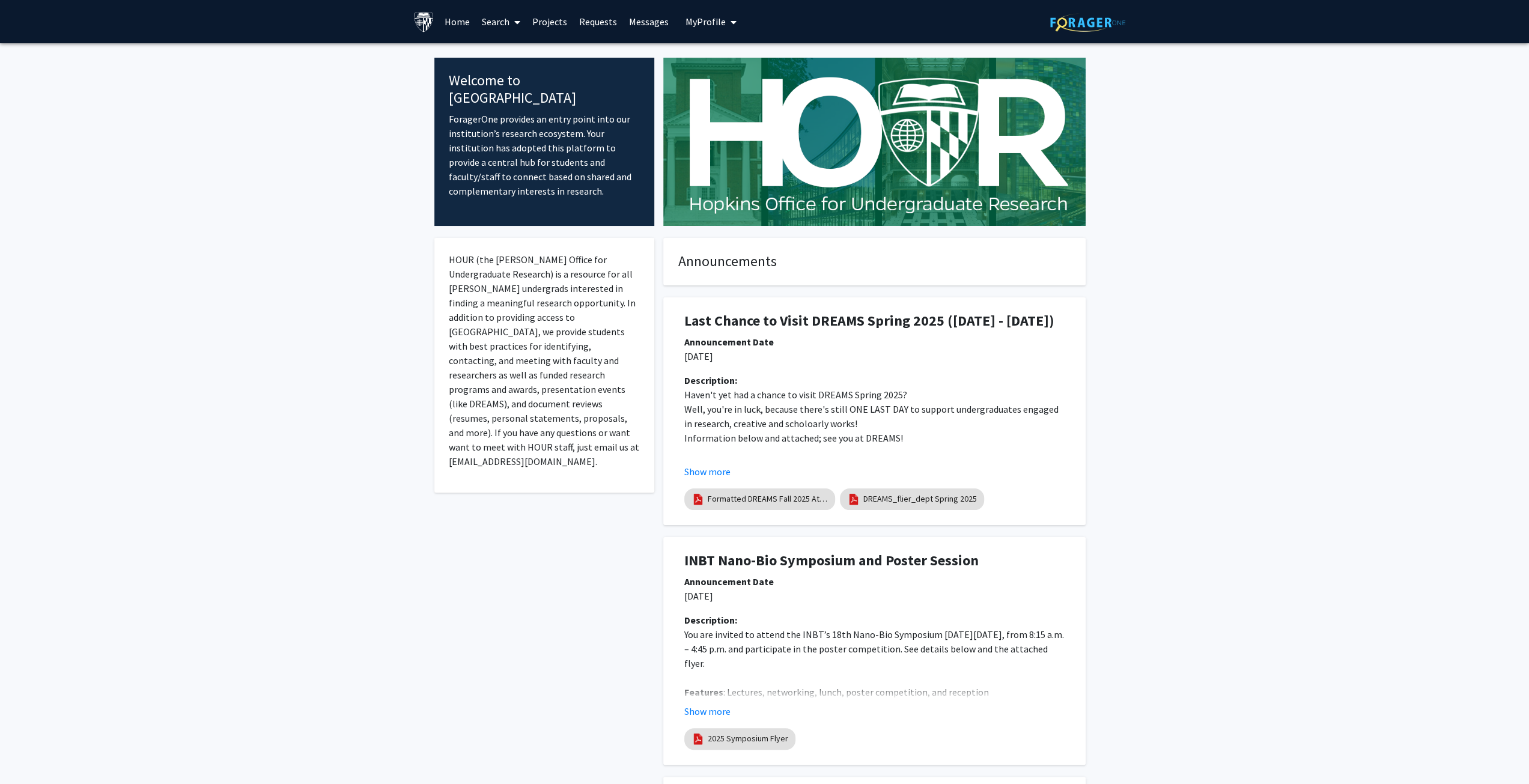
click at [499, 18] on link "Search" at bounding box center [501, 21] width 50 height 42
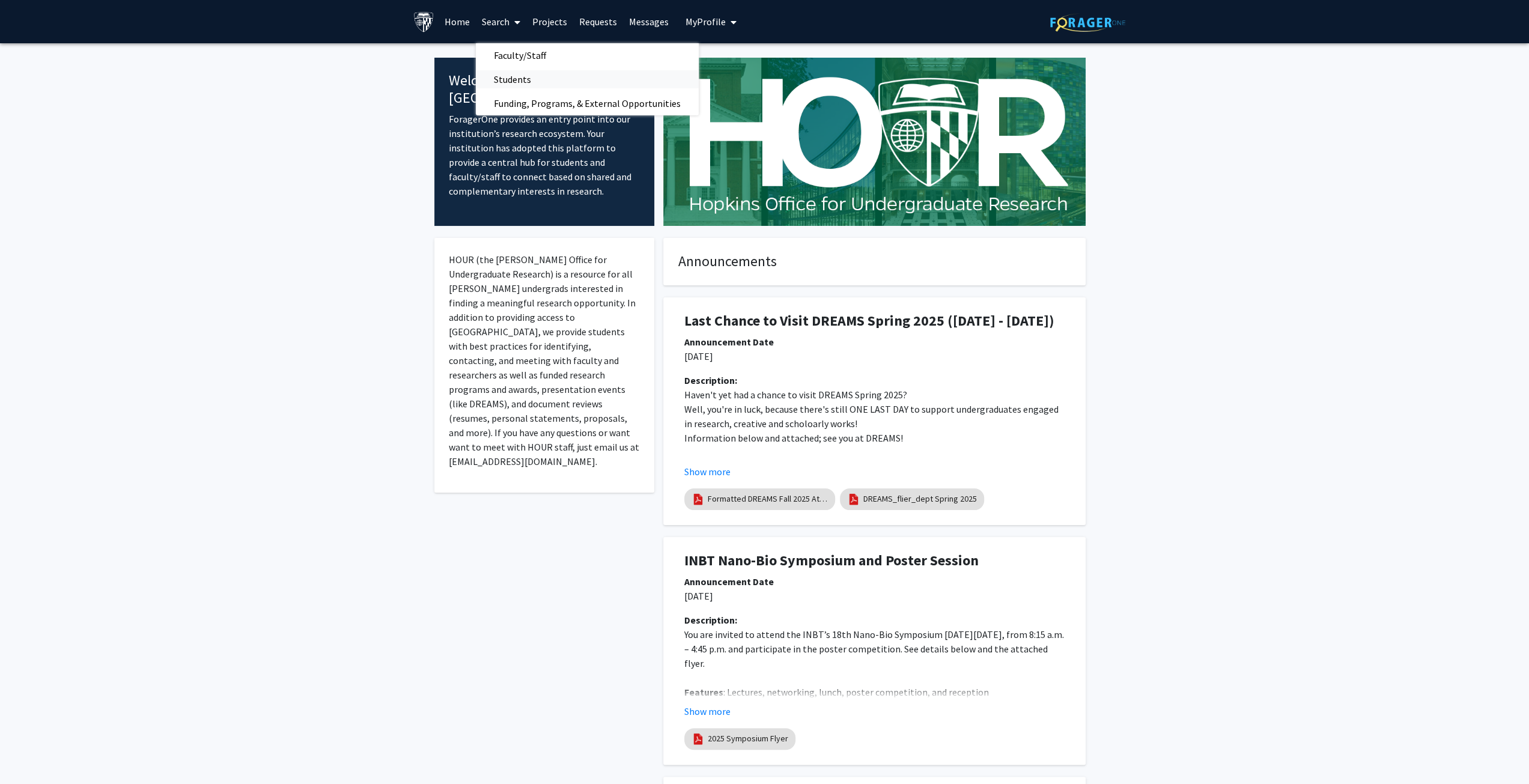
click at [512, 82] on span "Students" at bounding box center [512, 79] width 73 height 24
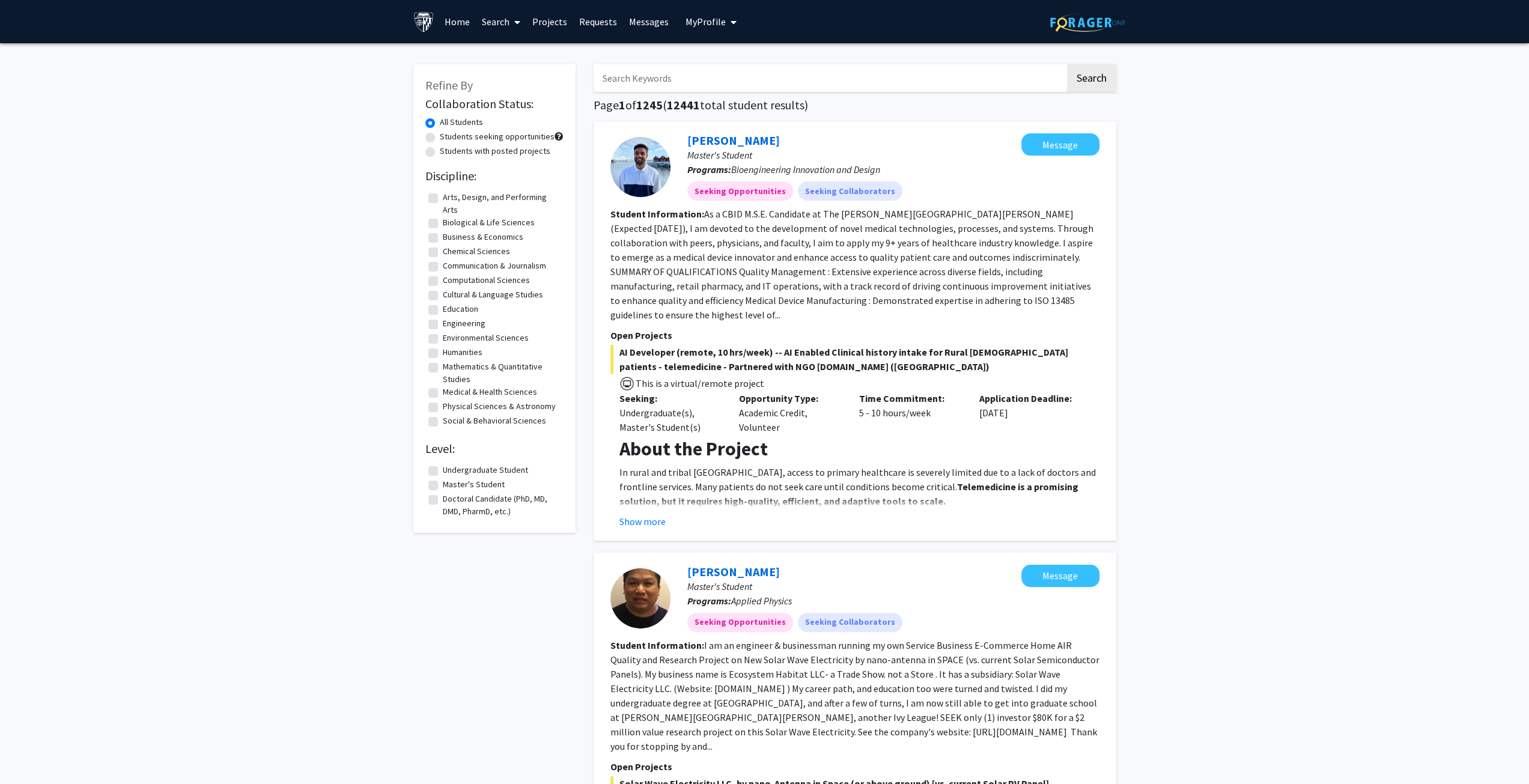
click at [445, 21] on link "Home" at bounding box center [457, 21] width 37 height 42
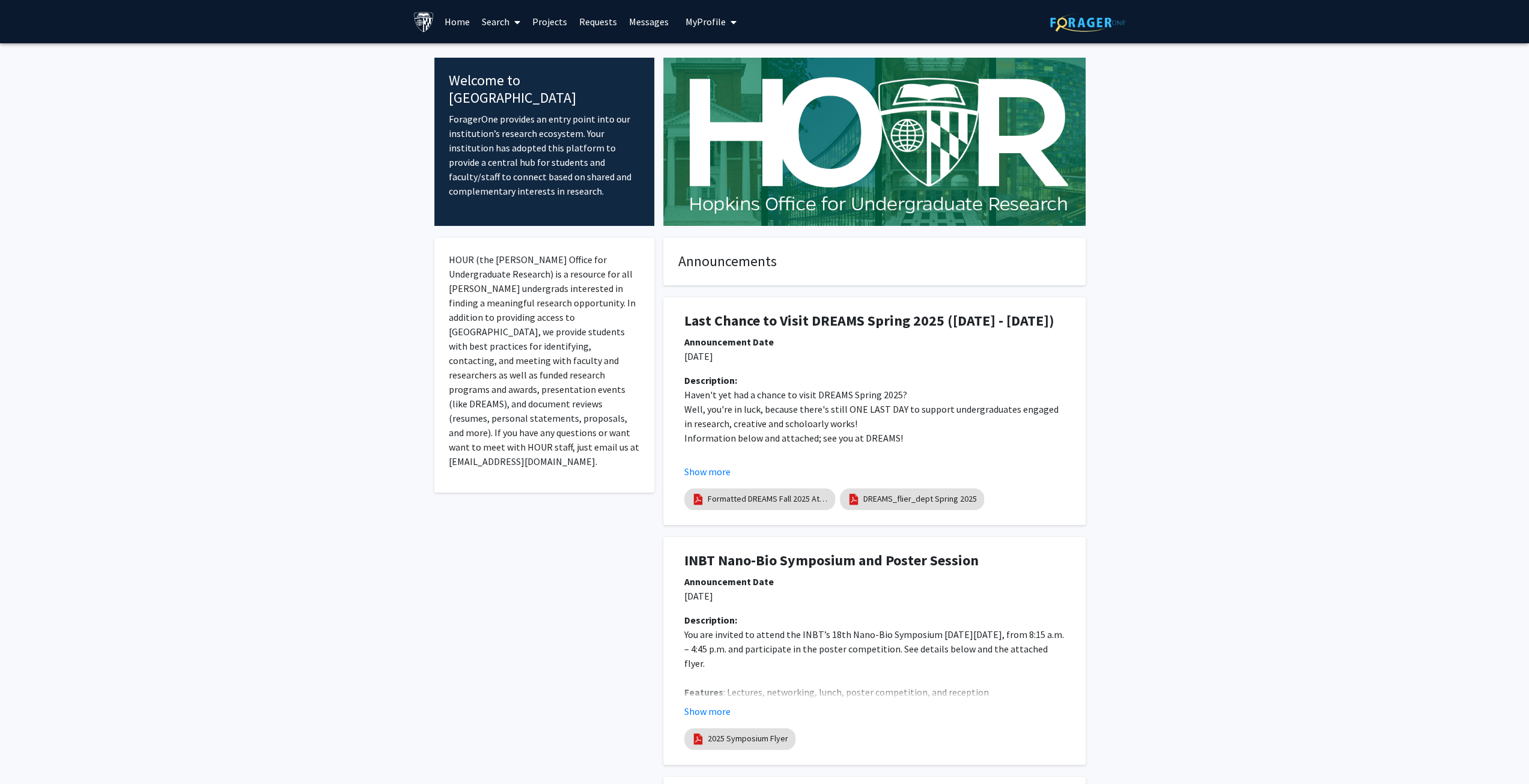
click at [492, 20] on link "Search" at bounding box center [501, 21] width 50 height 42
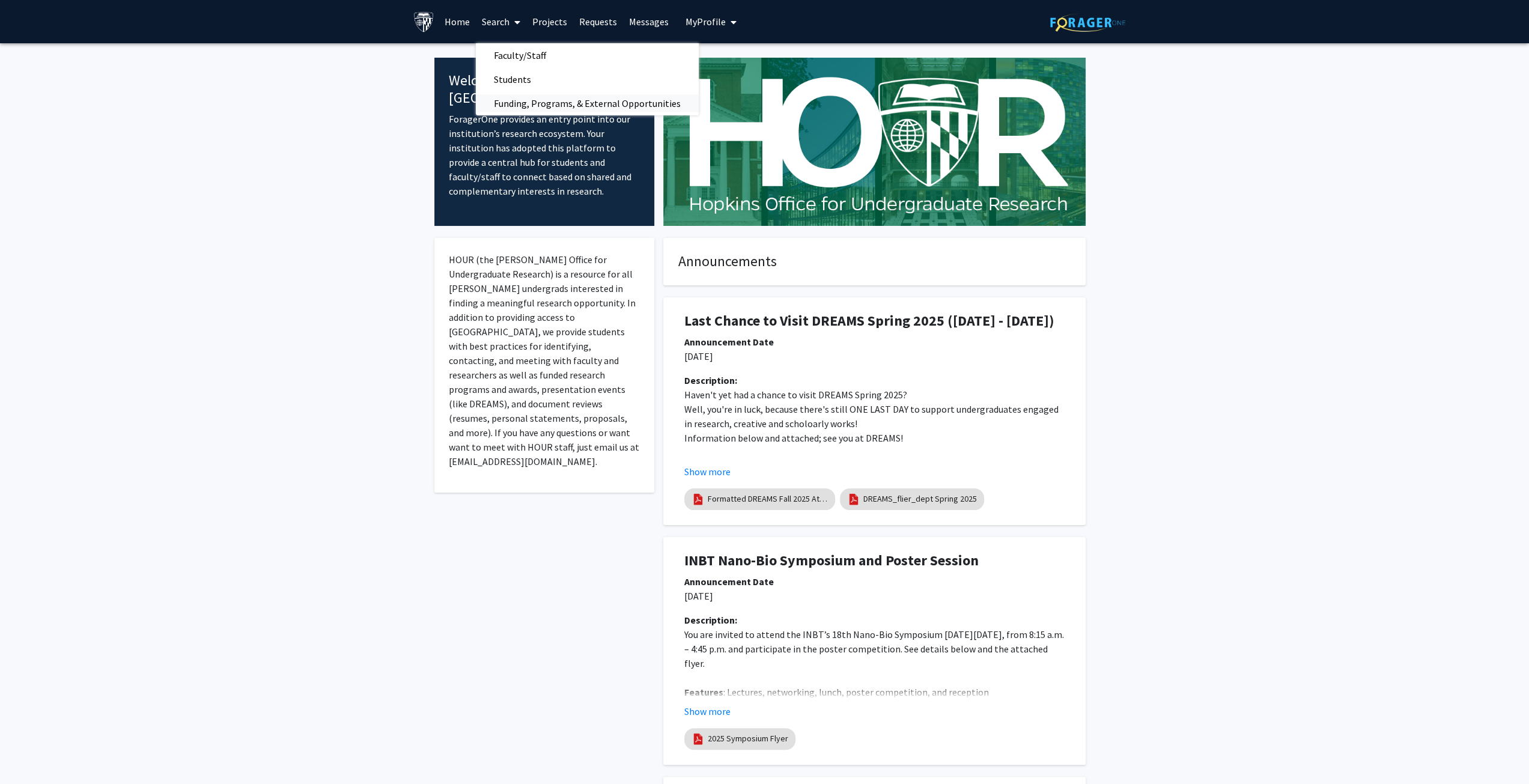
click at [497, 105] on span "Funding, Programs, & External Opportunities" at bounding box center [587, 104] width 223 height 24
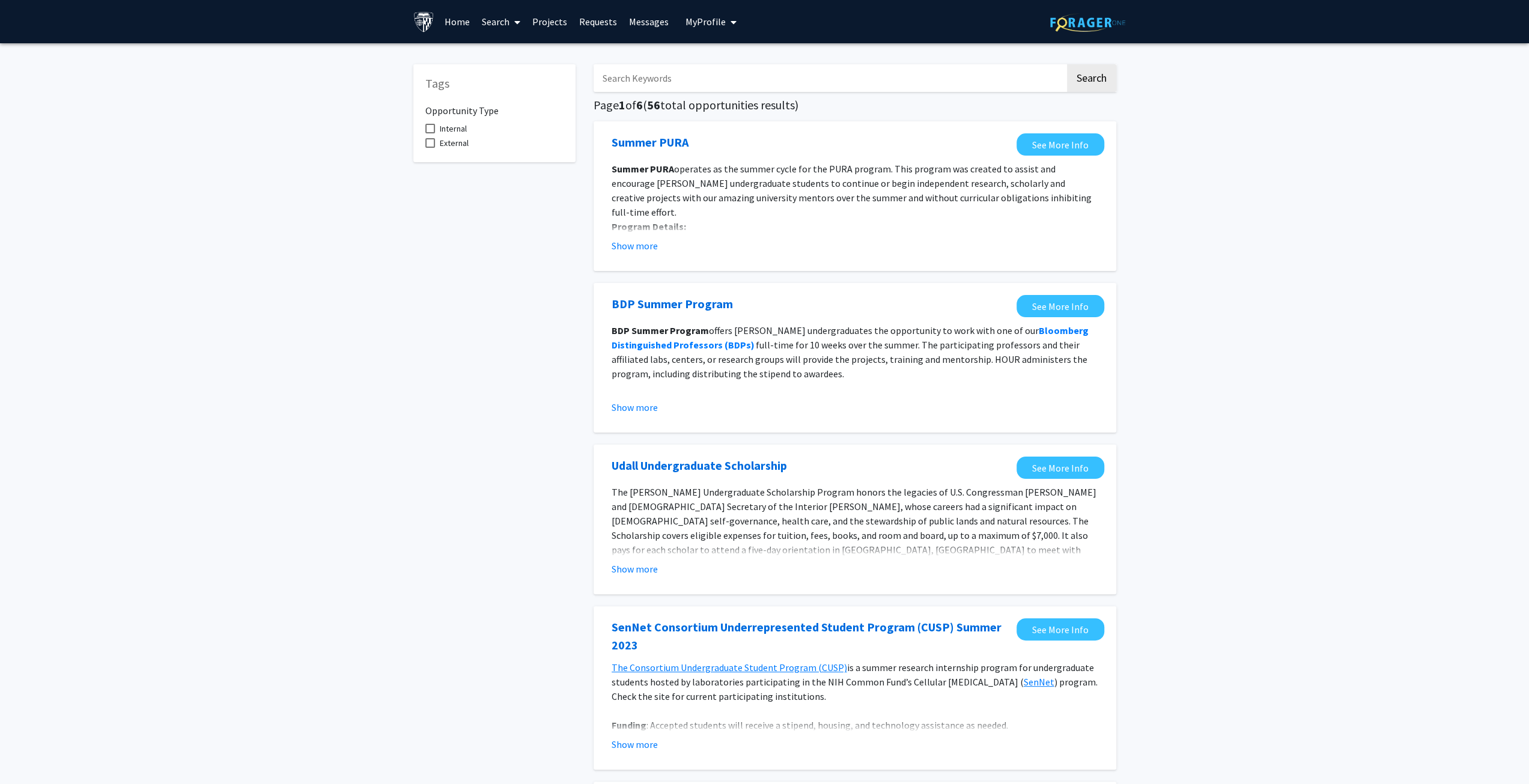
click at [588, 17] on link "Requests" at bounding box center [598, 21] width 50 height 42
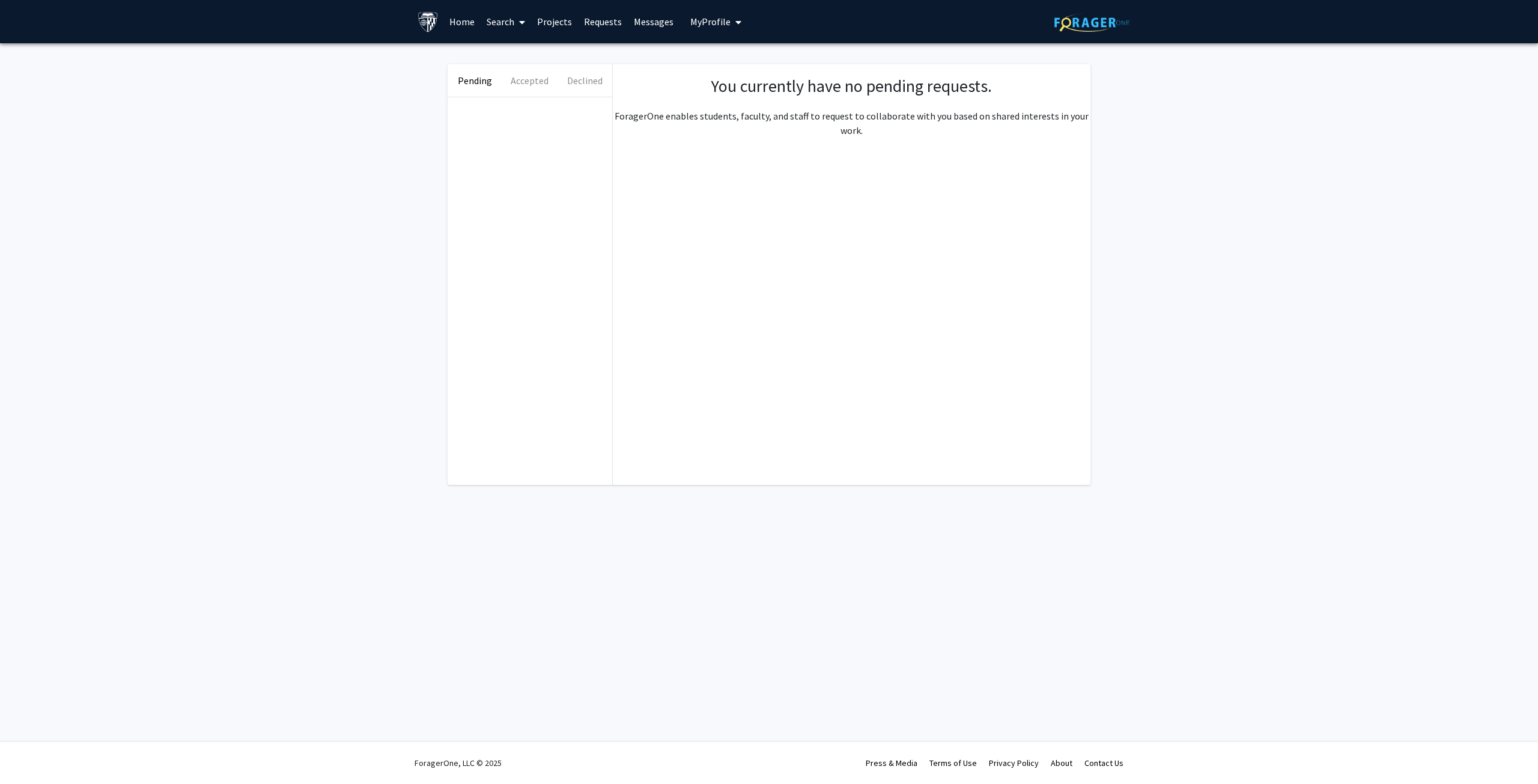
click at [559, 21] on link "Projects" at bounding box center [554, 21] width 47 height 42
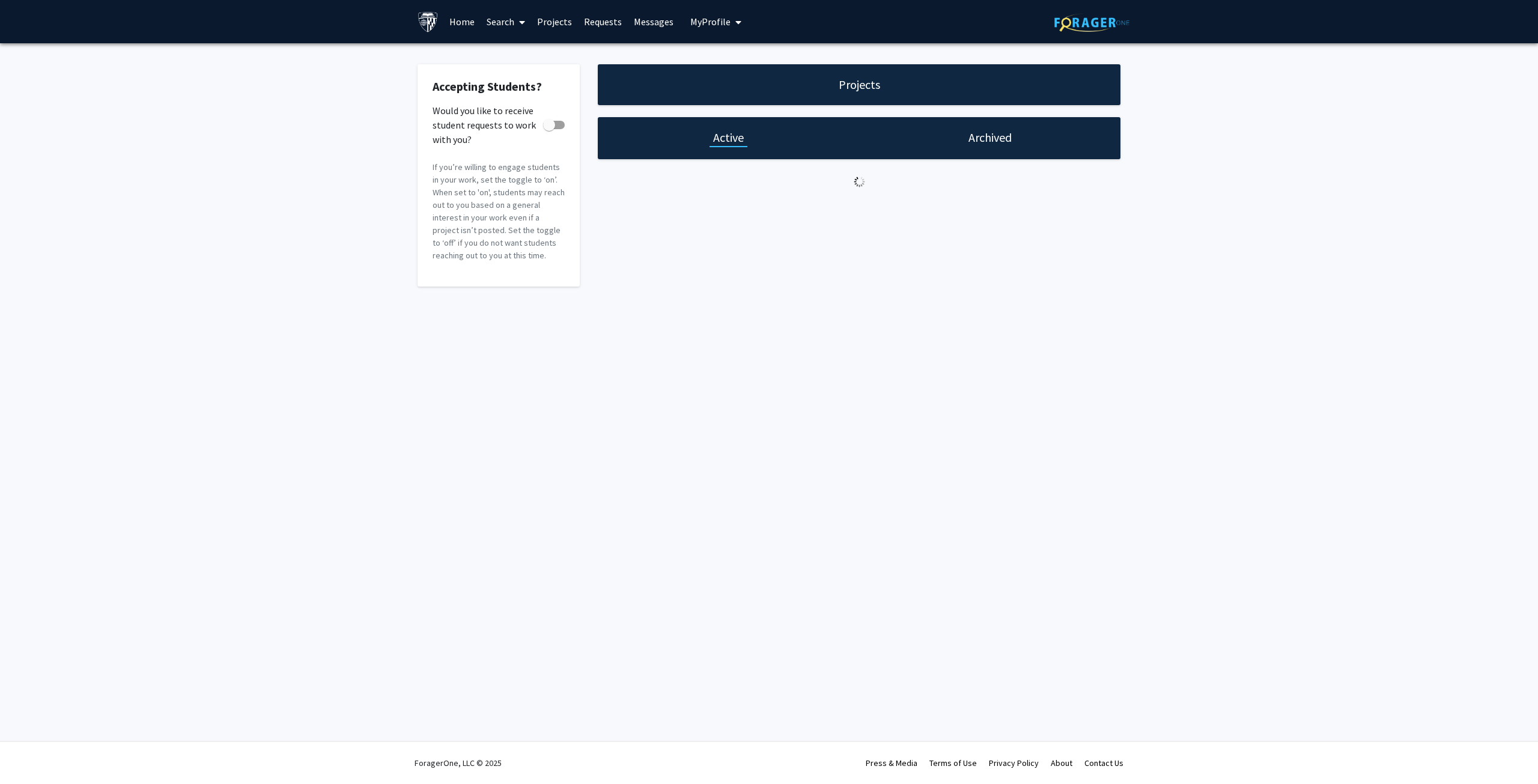
checkbox input "true"
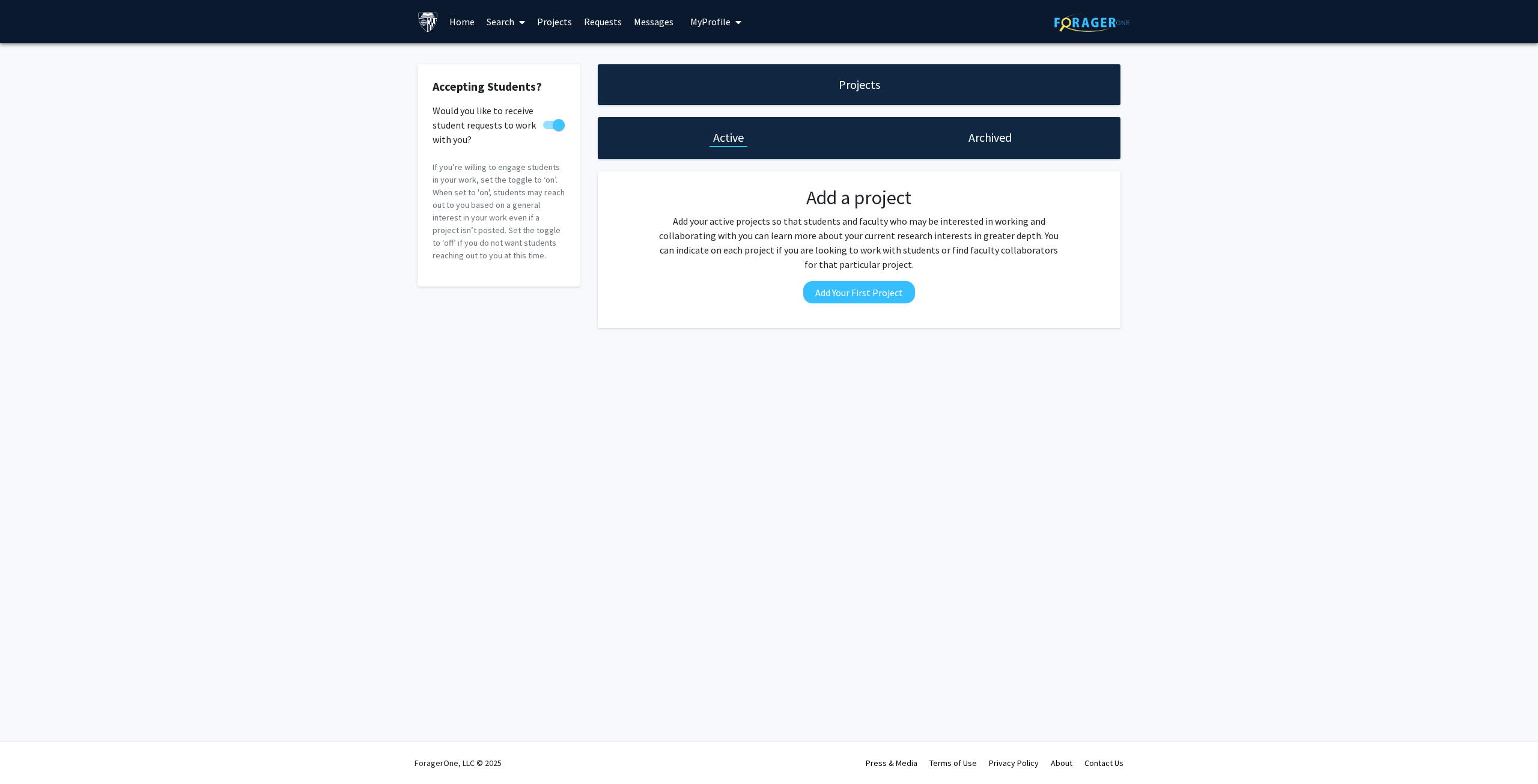
click at [514, 20] on span at bounding box center [520, 22] width 11 height 42
click at [507, 53] on span "Faculty/Staff" at bounding box center [525, 55] width 89 height 24
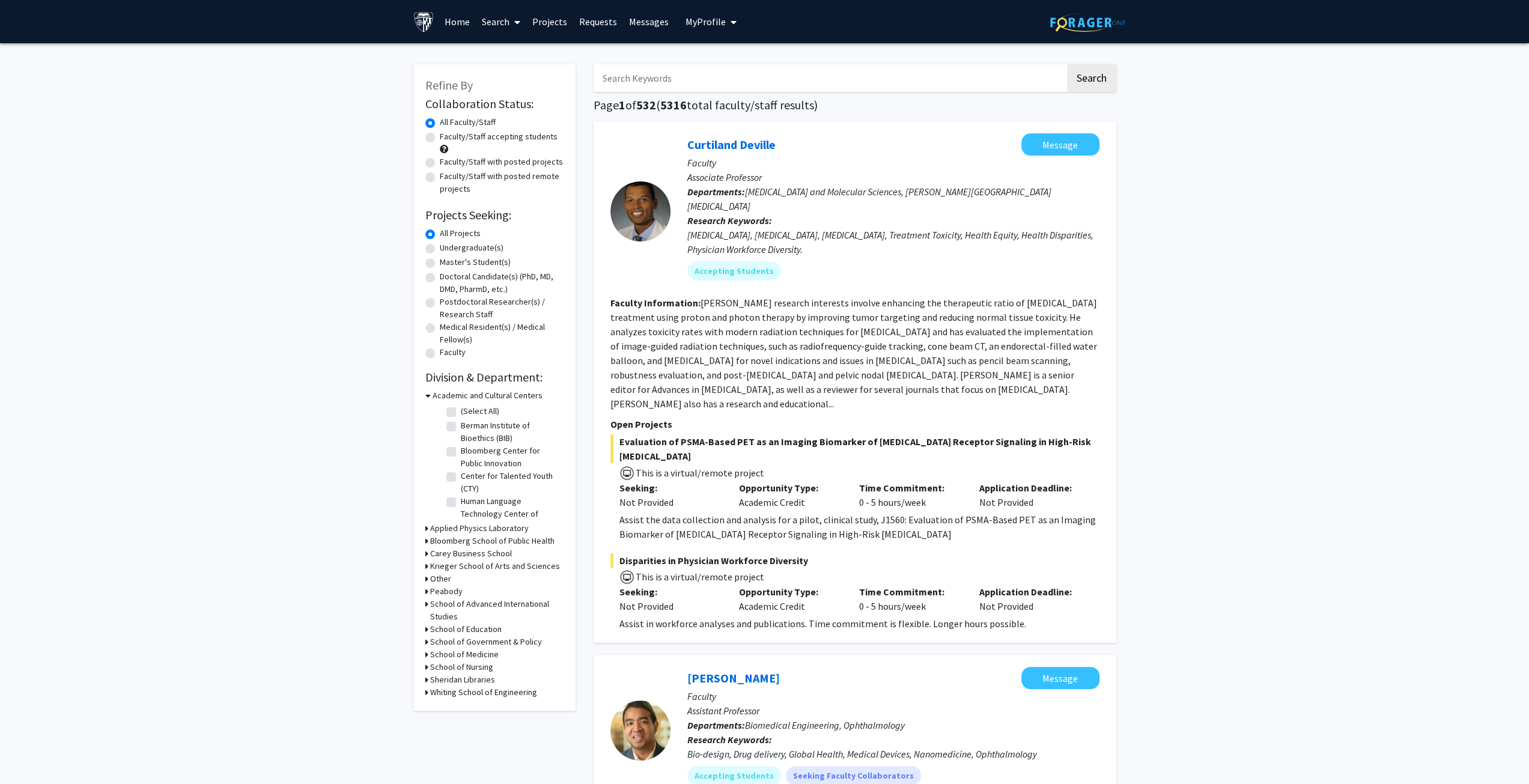
click at [696, 75] on input "Search Keywords" at bounding box center [830, 78] width 472 height 28
click at [1067, 64] on button "Search" at bounding box center [1091, 78] width 49 height 28
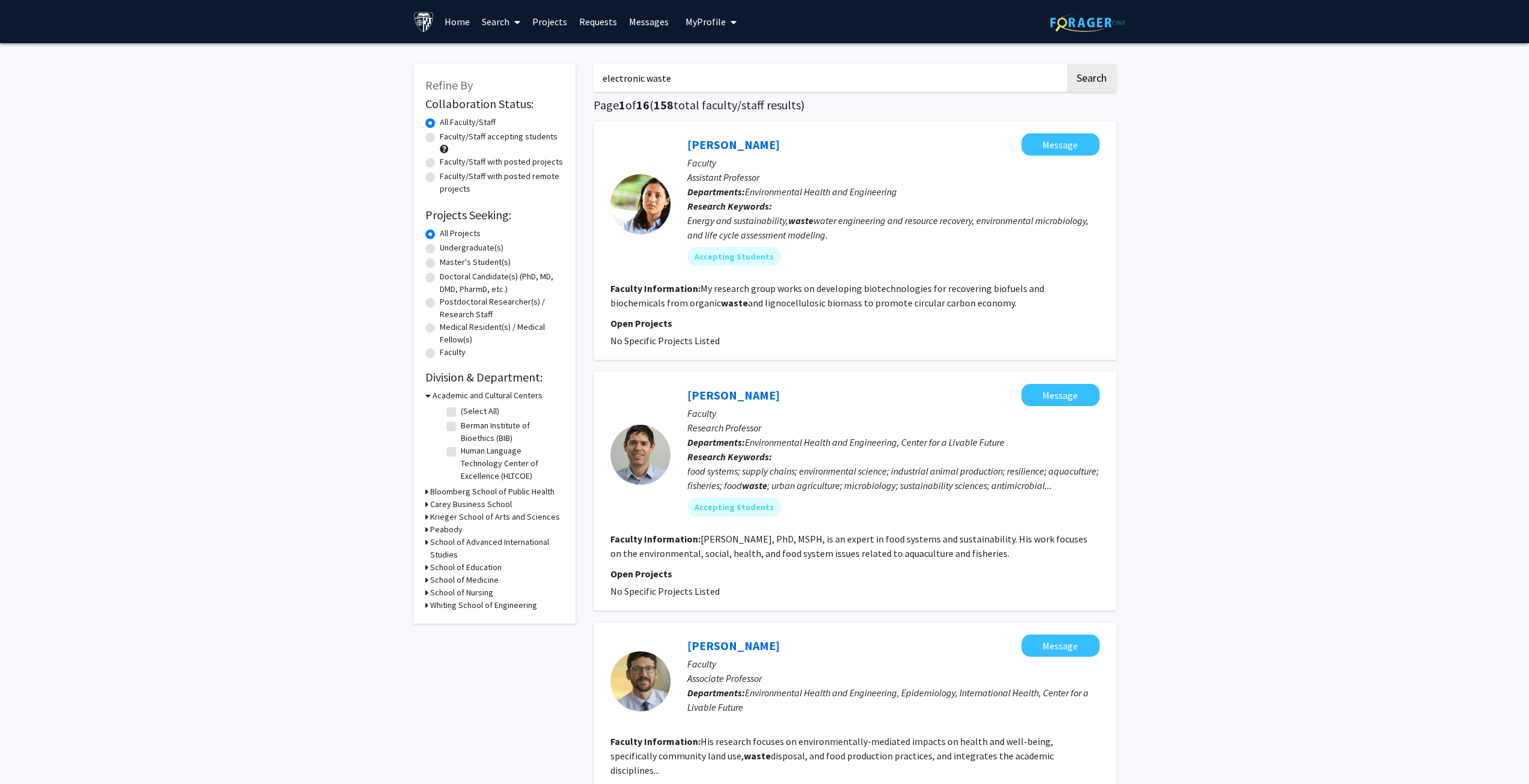
click at [696, 75] on input "electronic waste" at bounding box center [830, 78] width 472 height 28
click at [1067, 64] on button "Search" at bounding box center [1091, 78] width 49 height 28
click at [713, 70] on input "e-waste" at bounding box center [830, 78] width 472 height 28
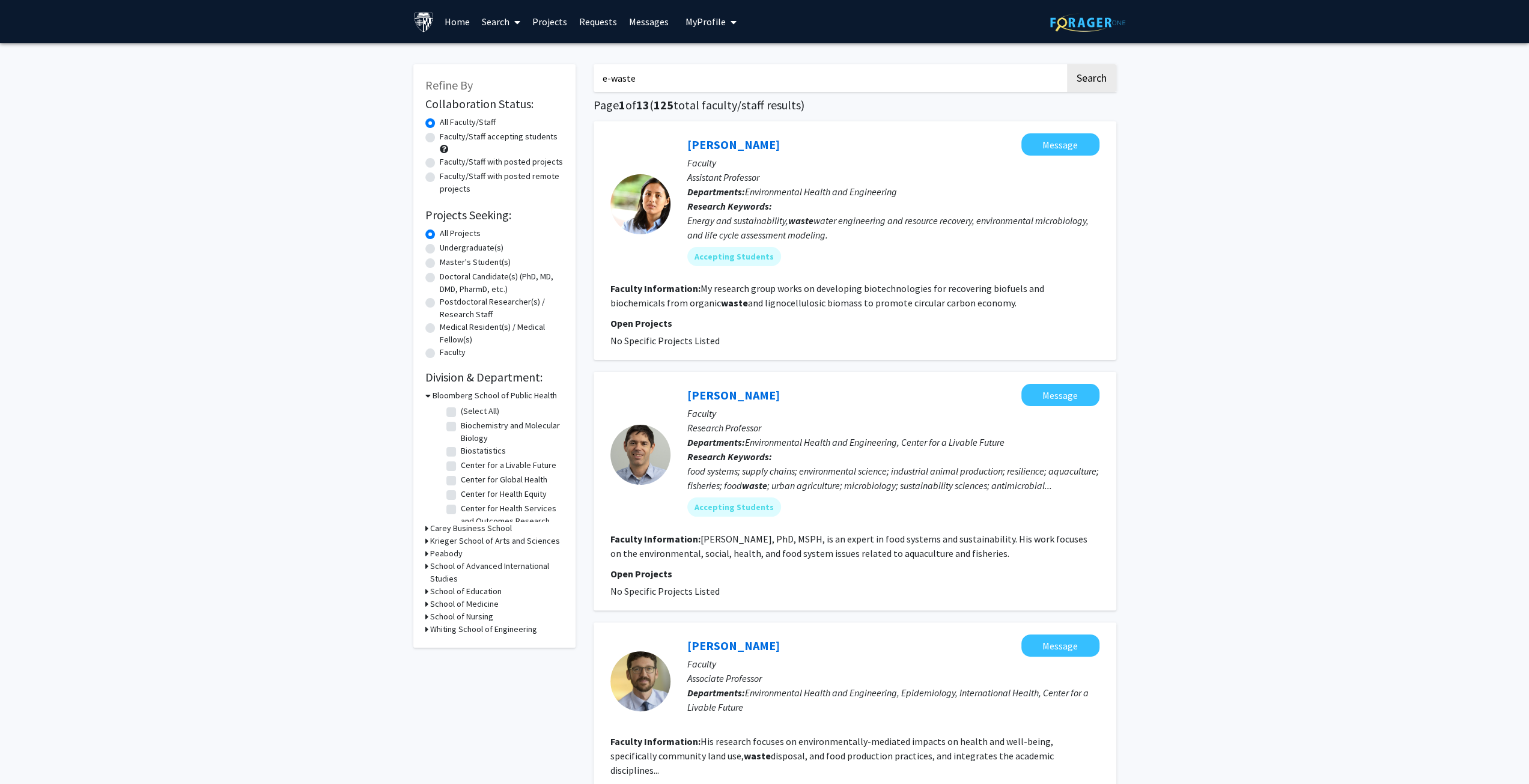
click at [713, 70] on input "e-waste" at bounding box center [830, 78] width 472 height 28
click at [1067, 64] on button "Search" at bounding box center [1091, 78] width 49 height 28
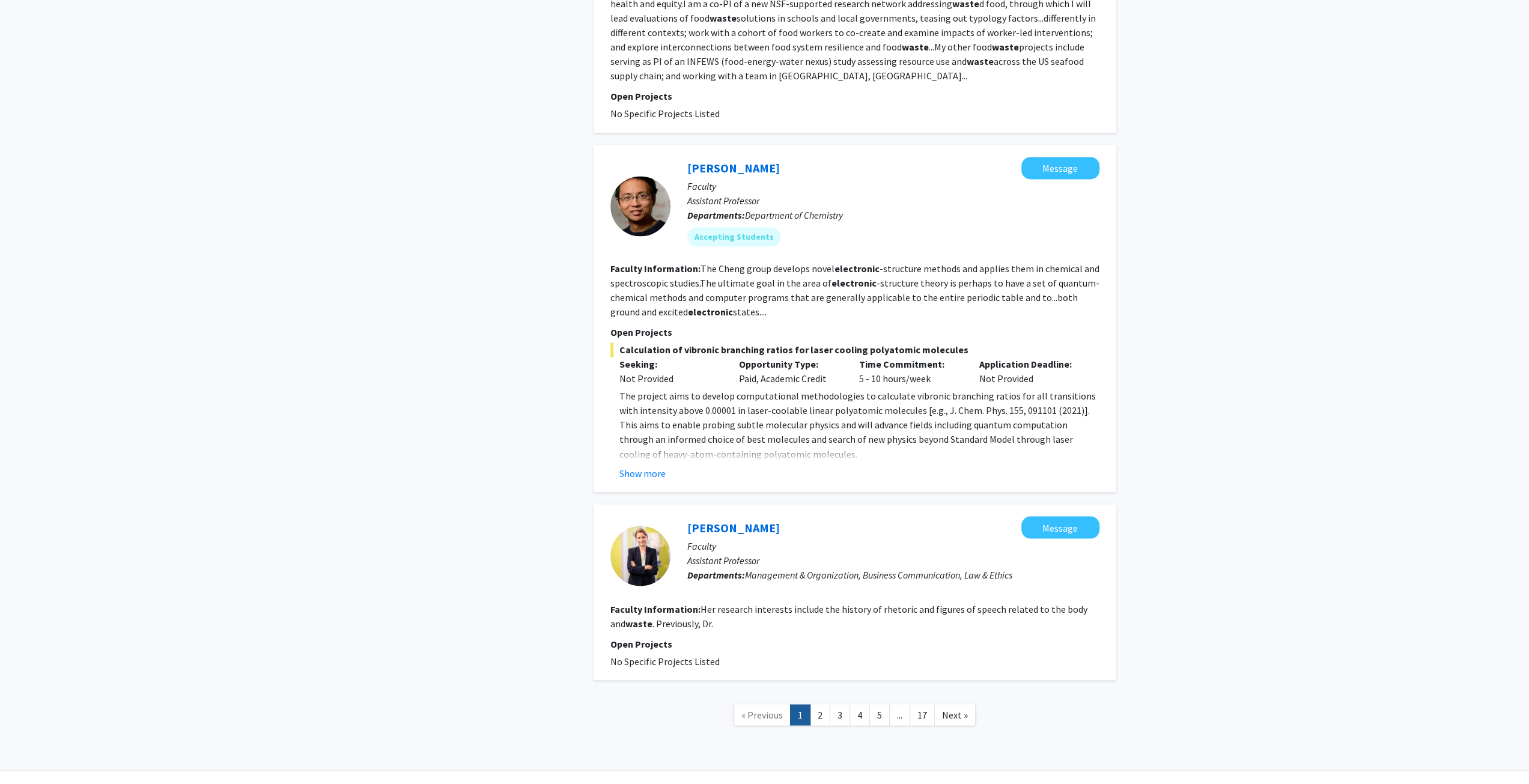
scroll to position [1870, 0]
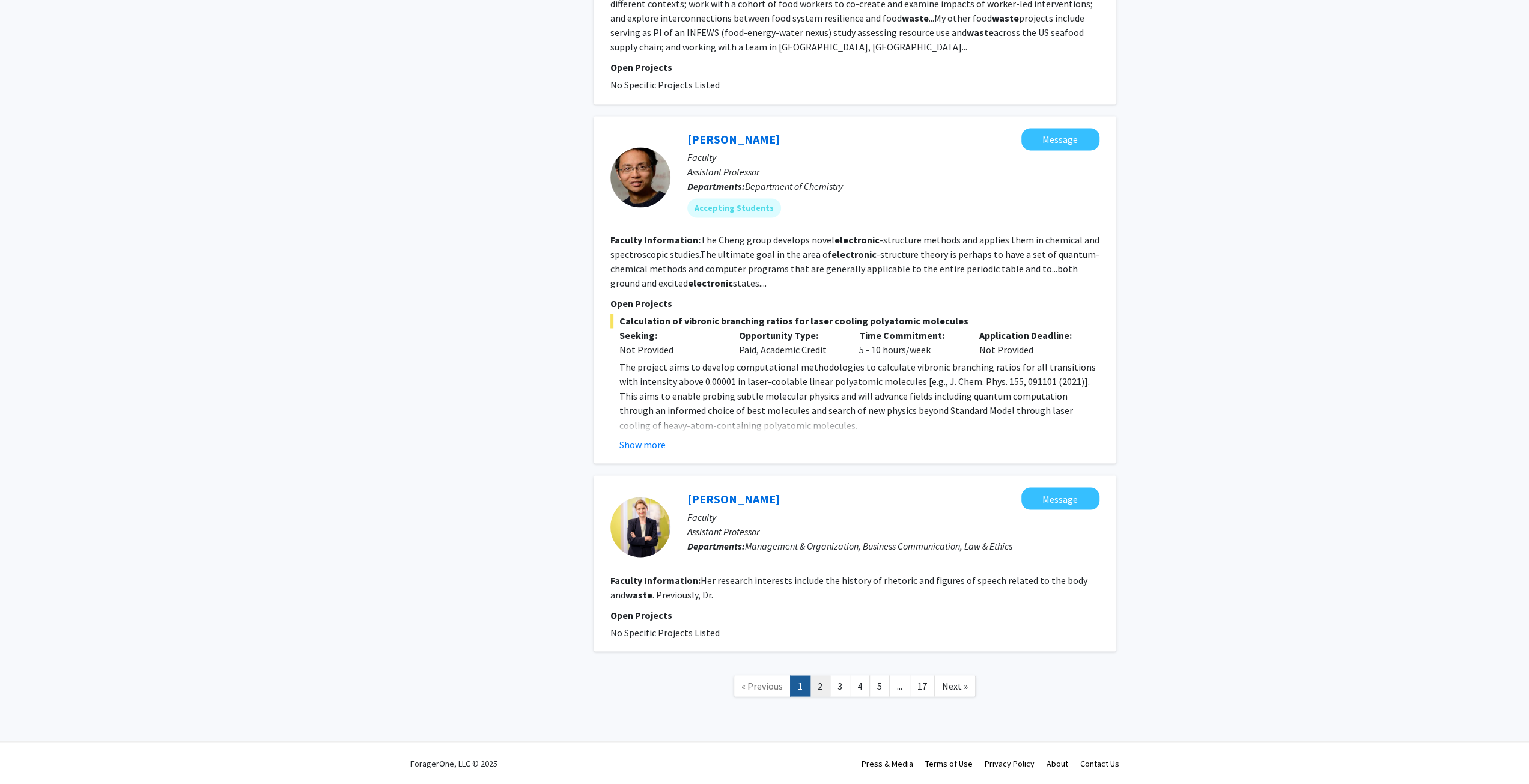
click at [817, 689] on link "2" at bounding box center [820, 685] width 21 height 21
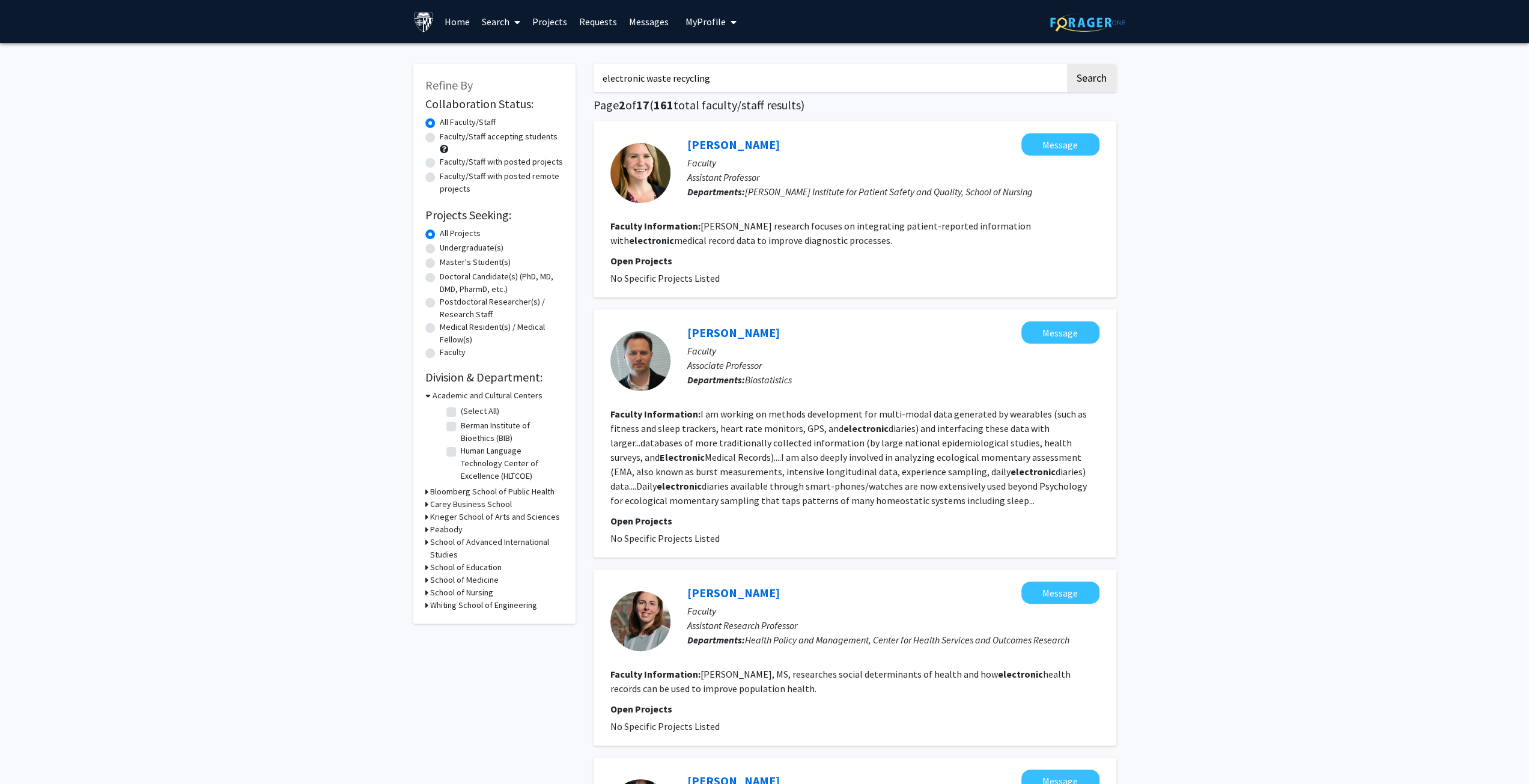
click at [449, 518] on h3 "Krieger School of Arts and Sciences" at bounding box center [495, 517] width 130 height 13
click at [449, 518] on h3 "Krieger School of Arts and Sciences" at bounding box center [497, 517] width 130 height 13
click at [440, 528] on h3 "Peabody" at bounding box center [446, 529] width 32 height 13
click at [440, 528] on h3 "Peabody" at bounding box center [448, 529] width 32 height 13
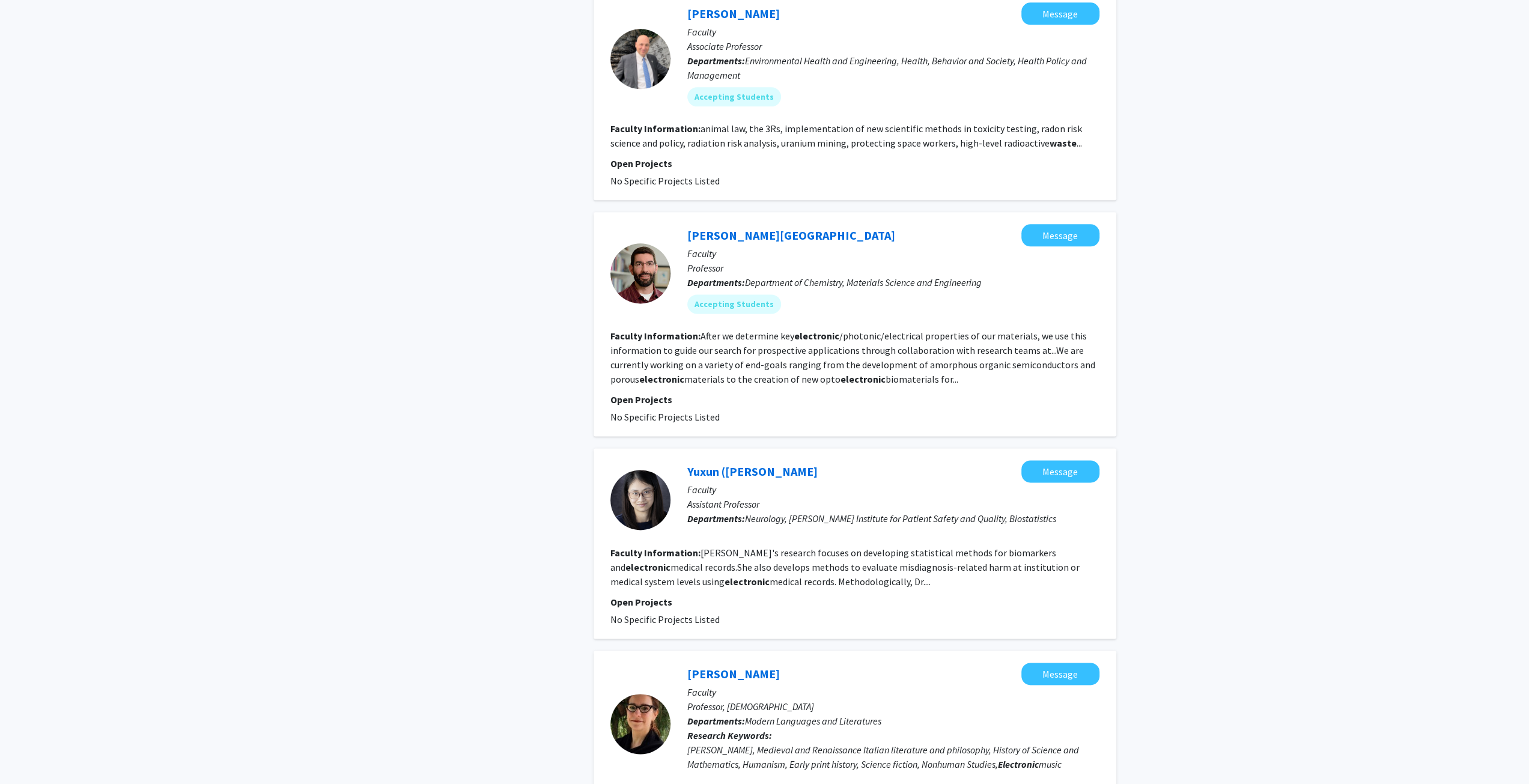
scroll to position [1646, 0]
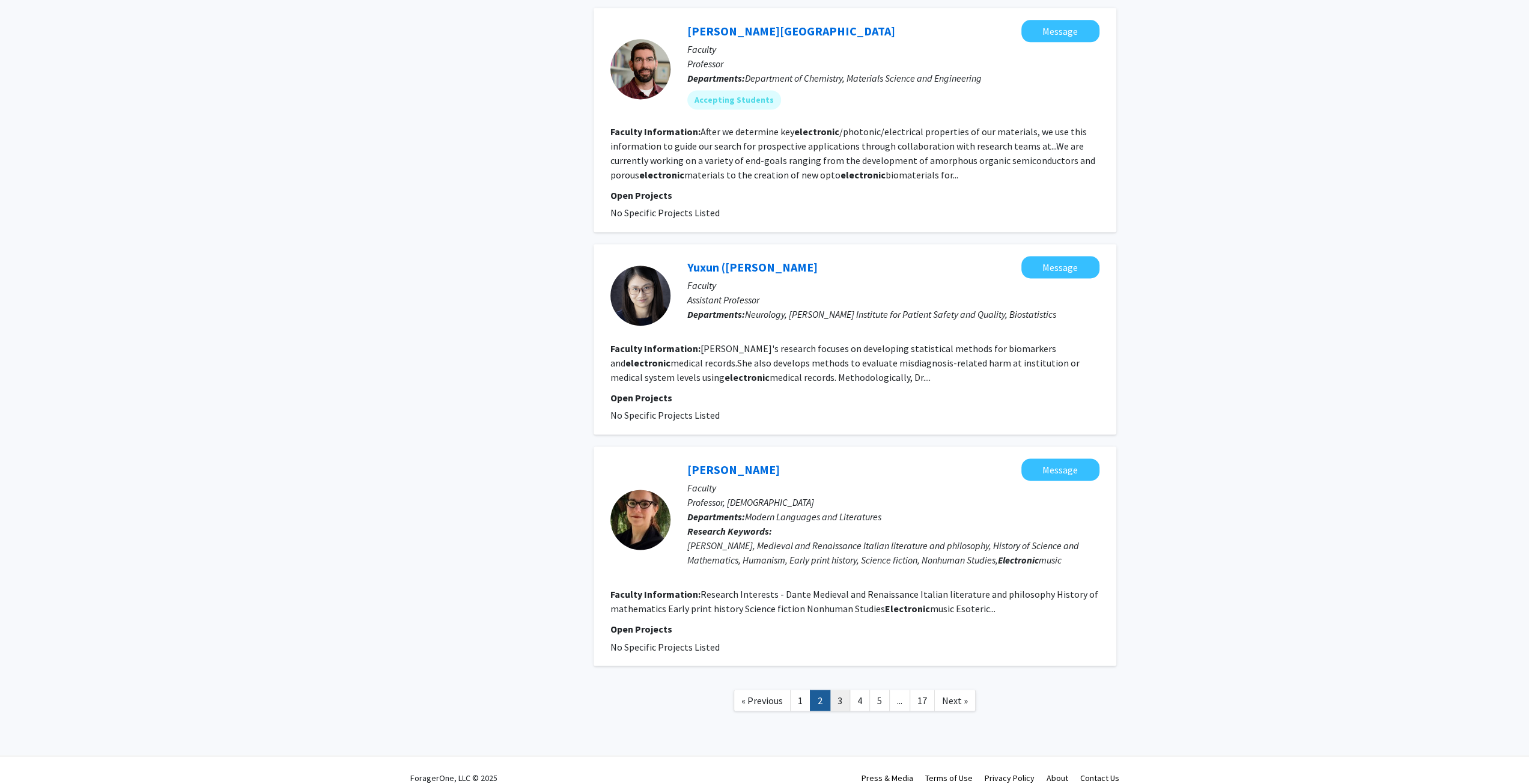
click at [839, 689] on link "3" at bounding box center [840, 700] width 21 height 21
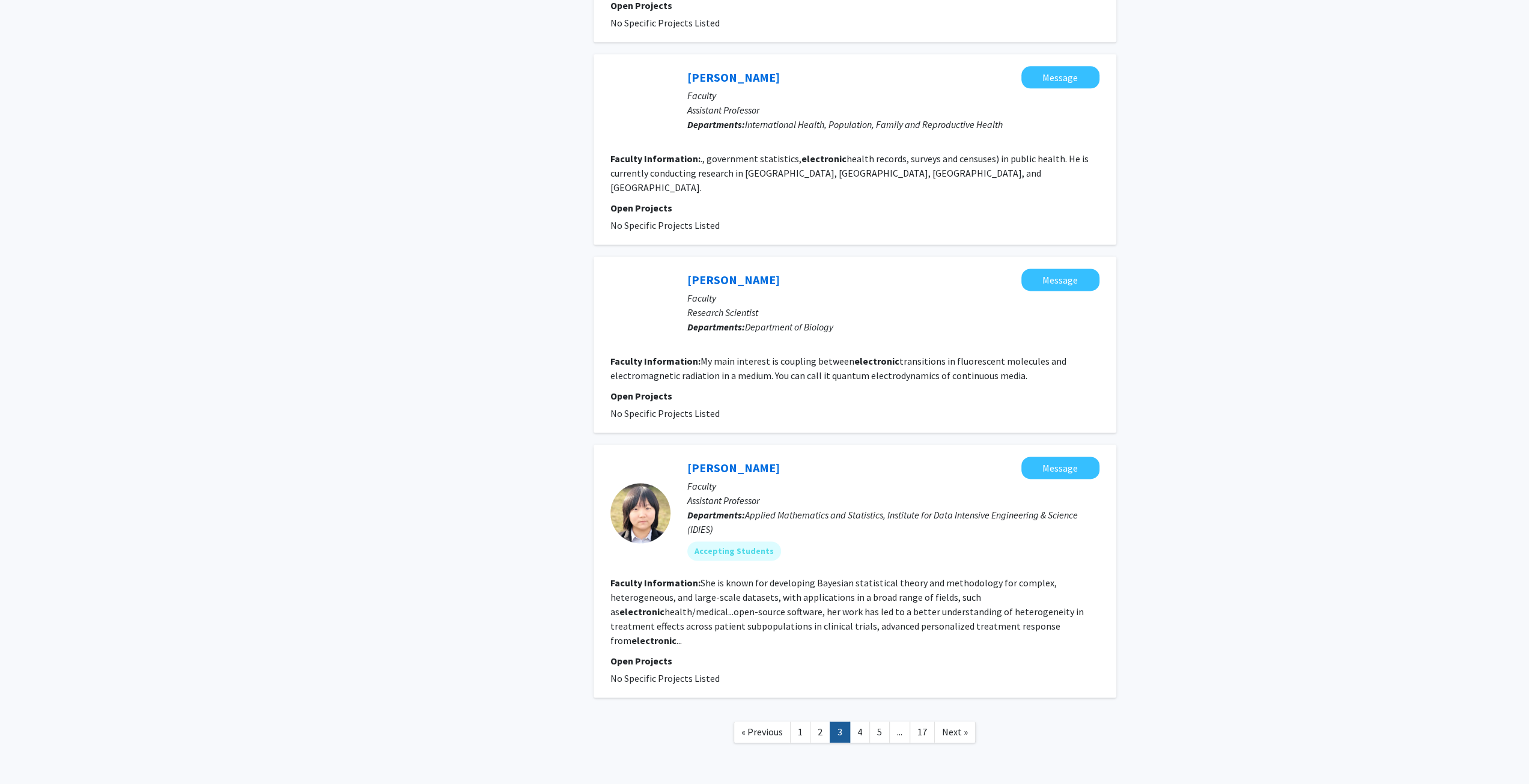
scroll to position [1545, 0]
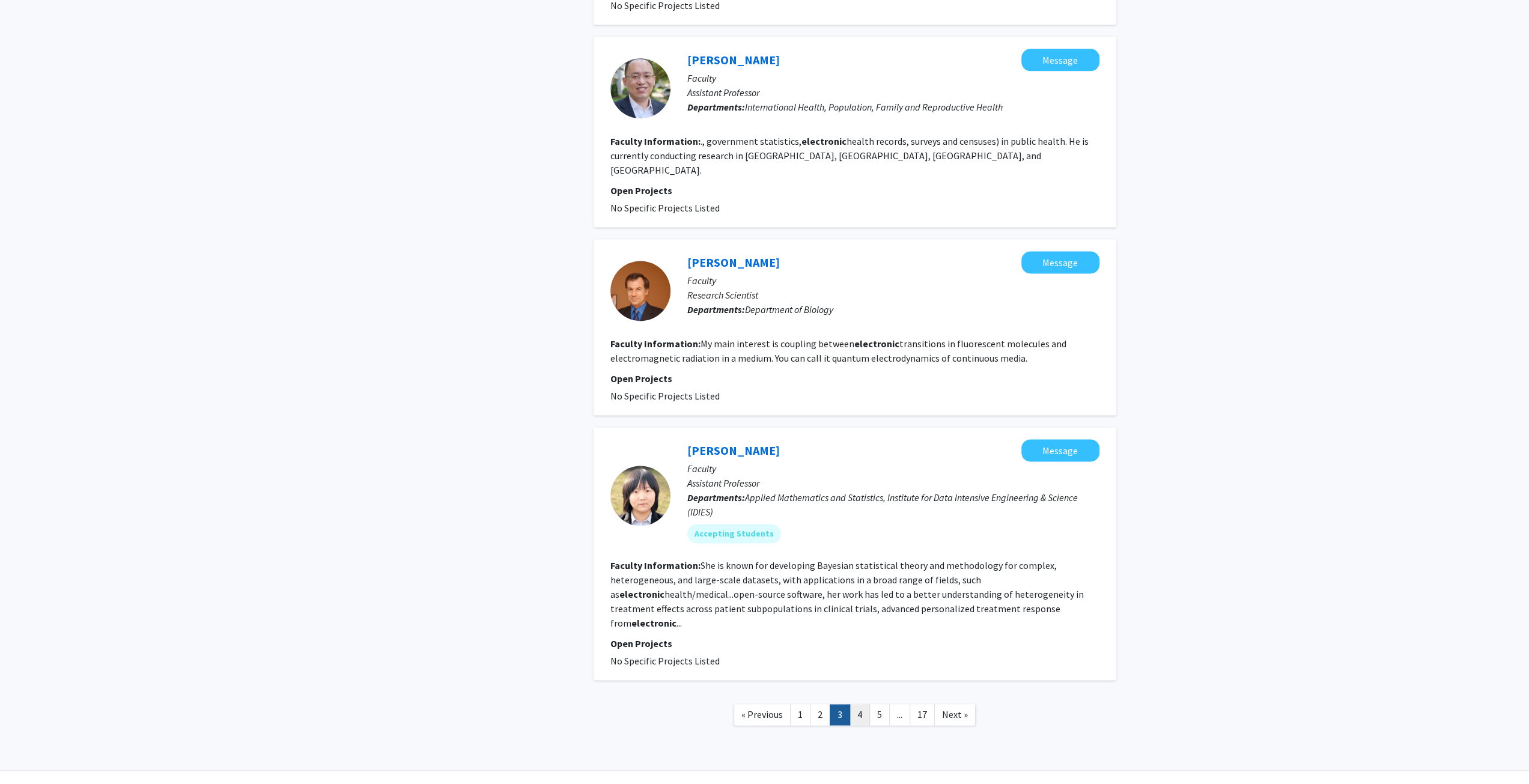
click at [858, 704] on link "4" at bounding box center [860, 714] width 21 height 21
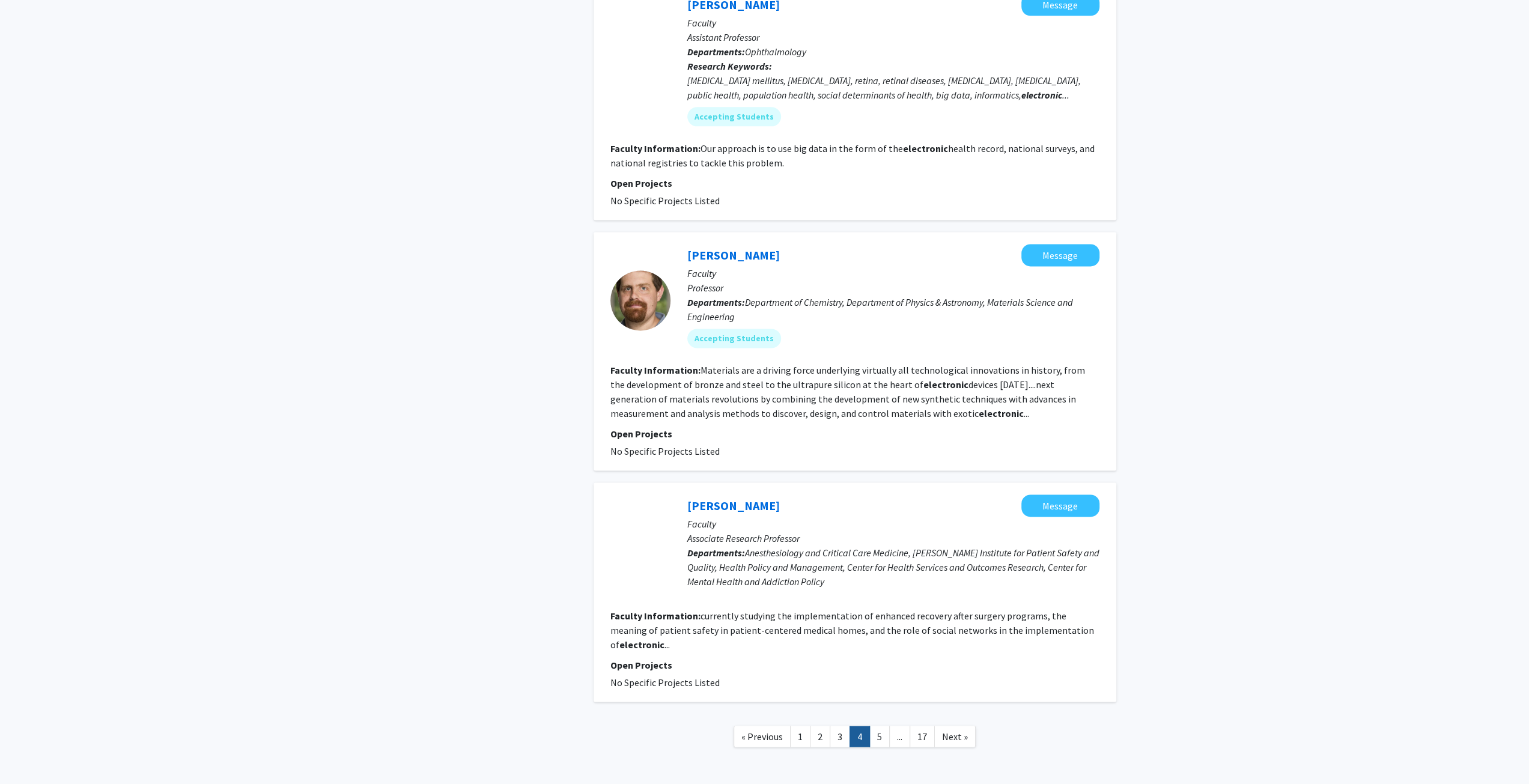
scroll to position [1603, 0]
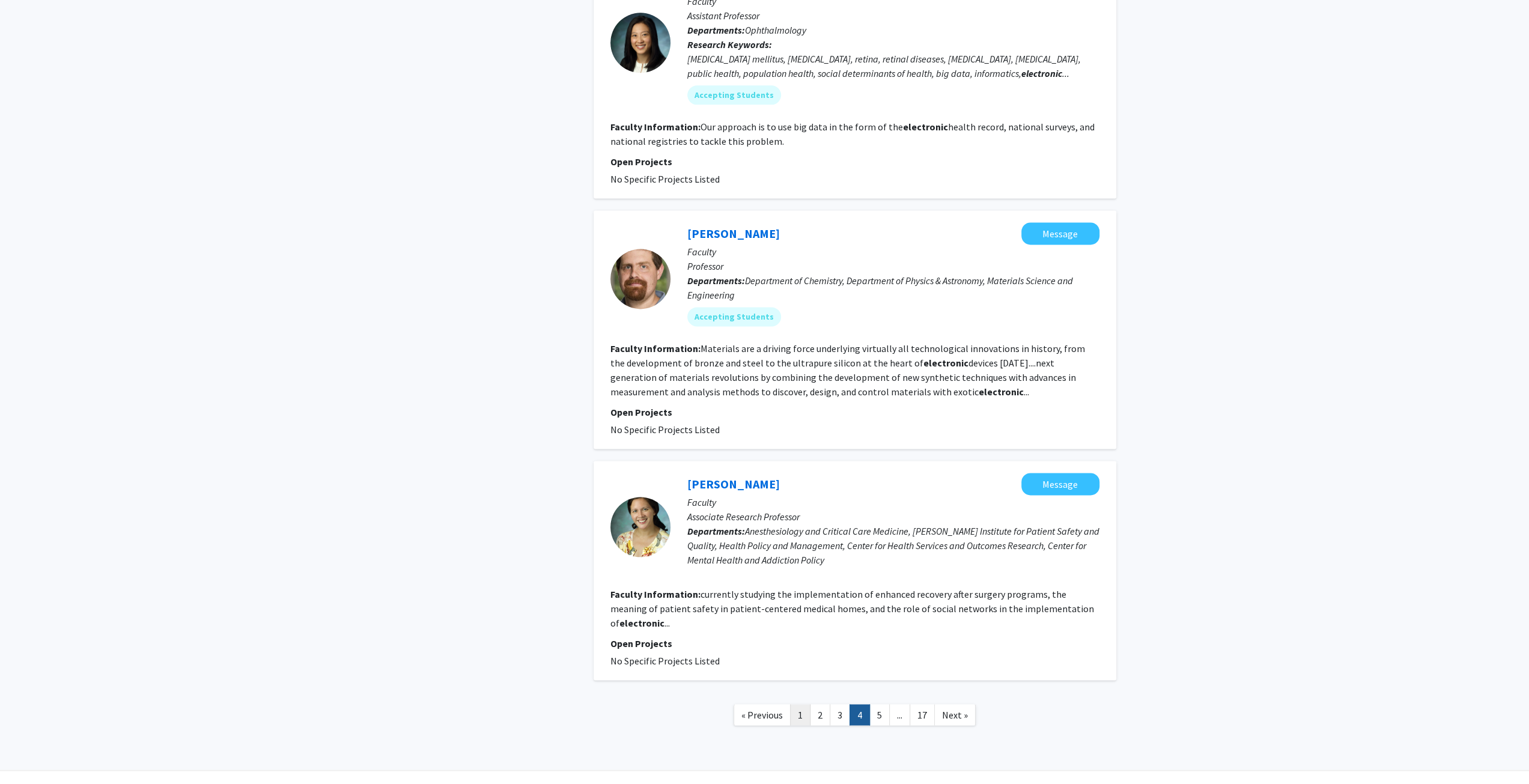
click at [801, 704] on link "1" at bounding box center [801, 714] width 21 height 21
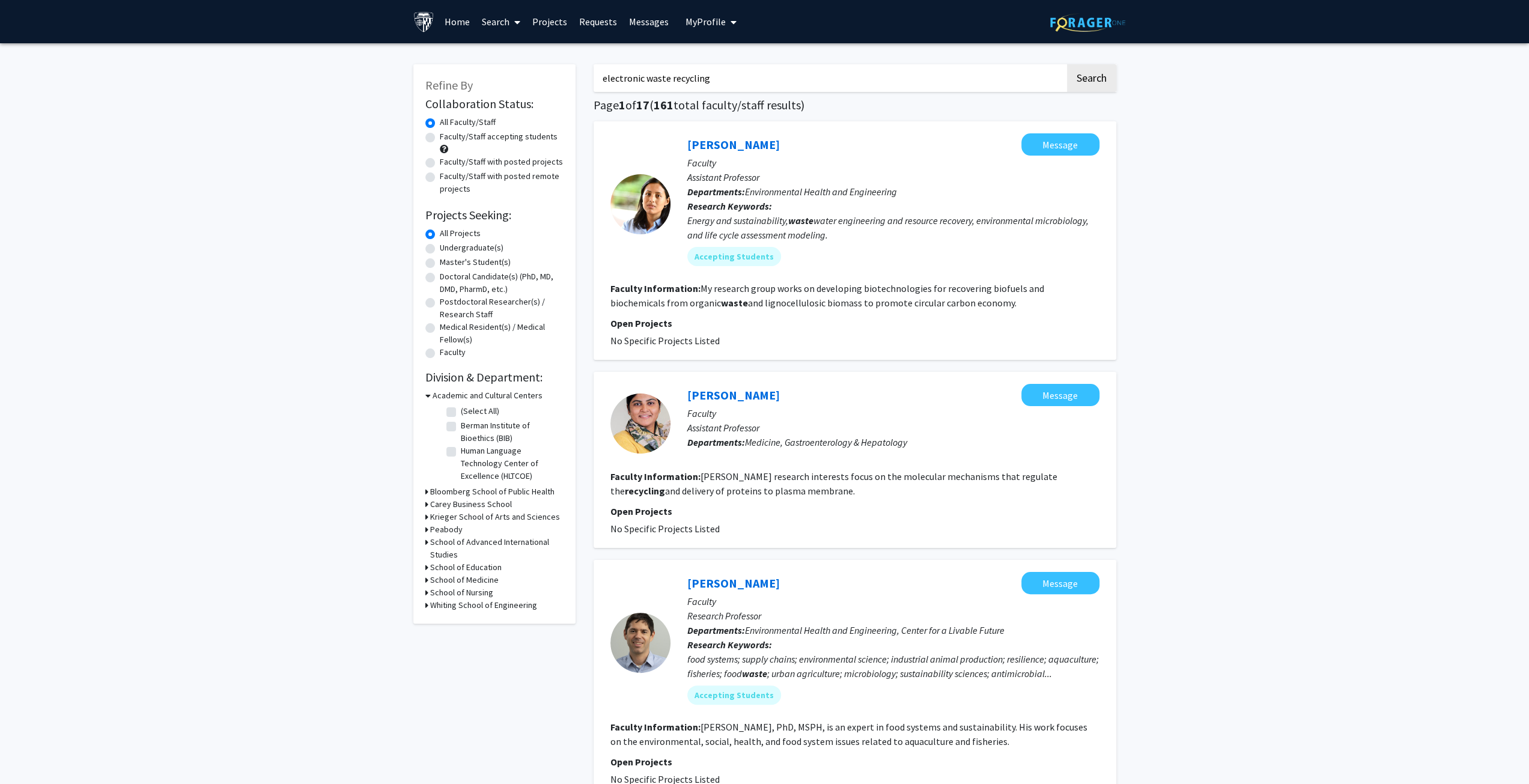
click at [793, 79] on input "electronic waste recycling" at bounding box center [830, 78] width 472 height 28
type input "critical minerals metals"
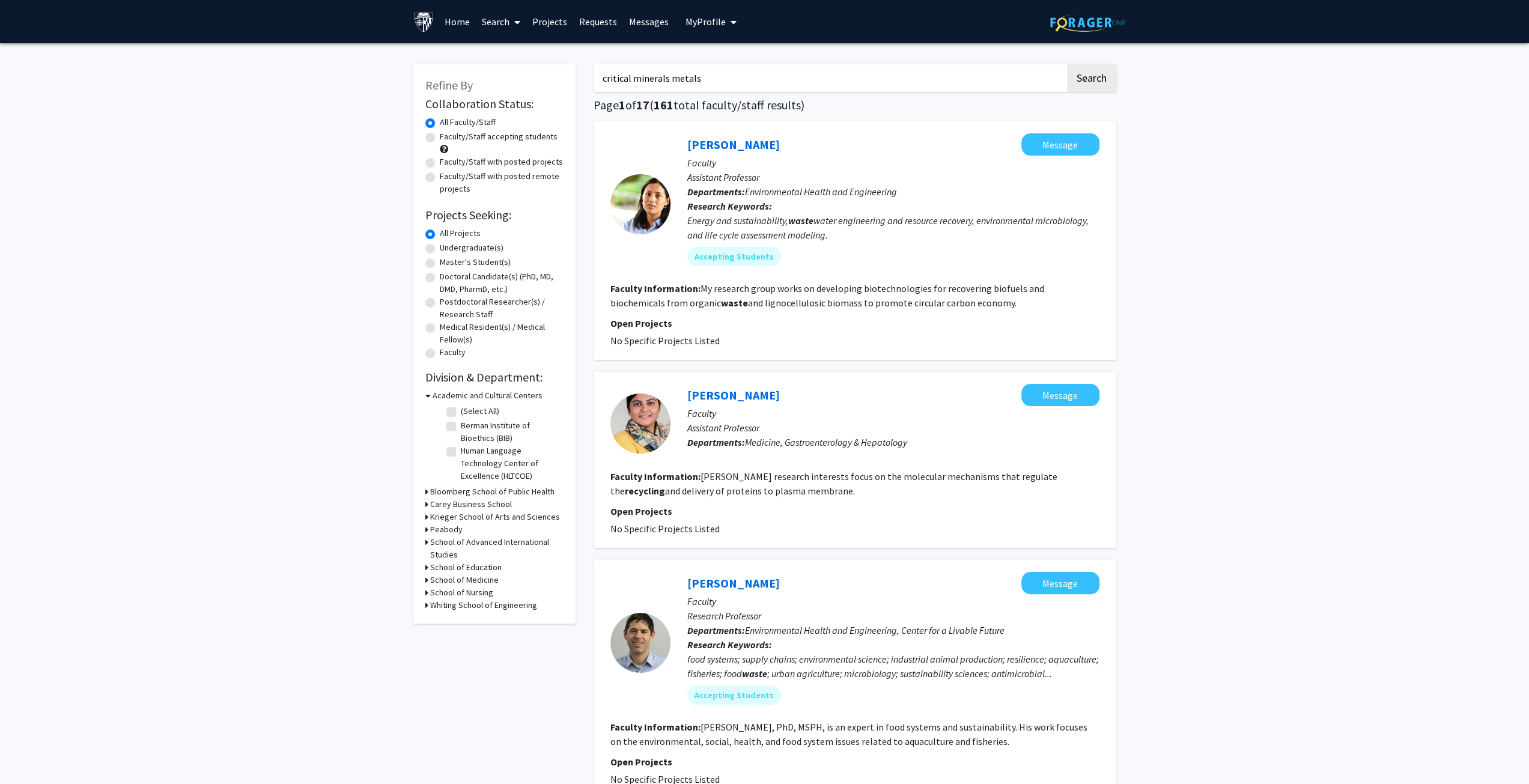
click at [1067, 64] on button "Search" at bounding box center [1091, 78] width 49 height 28
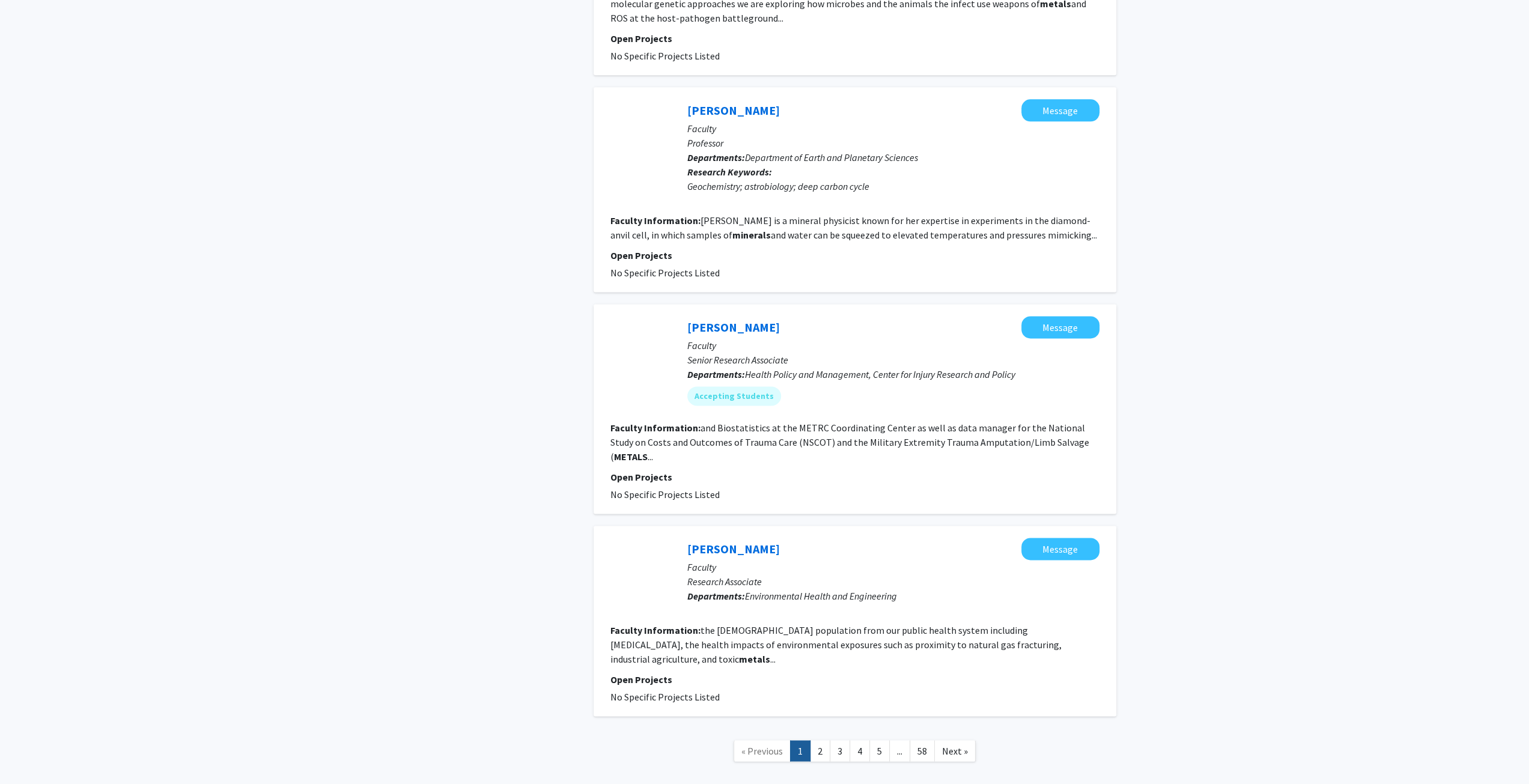
scroll to position [1598, 0]
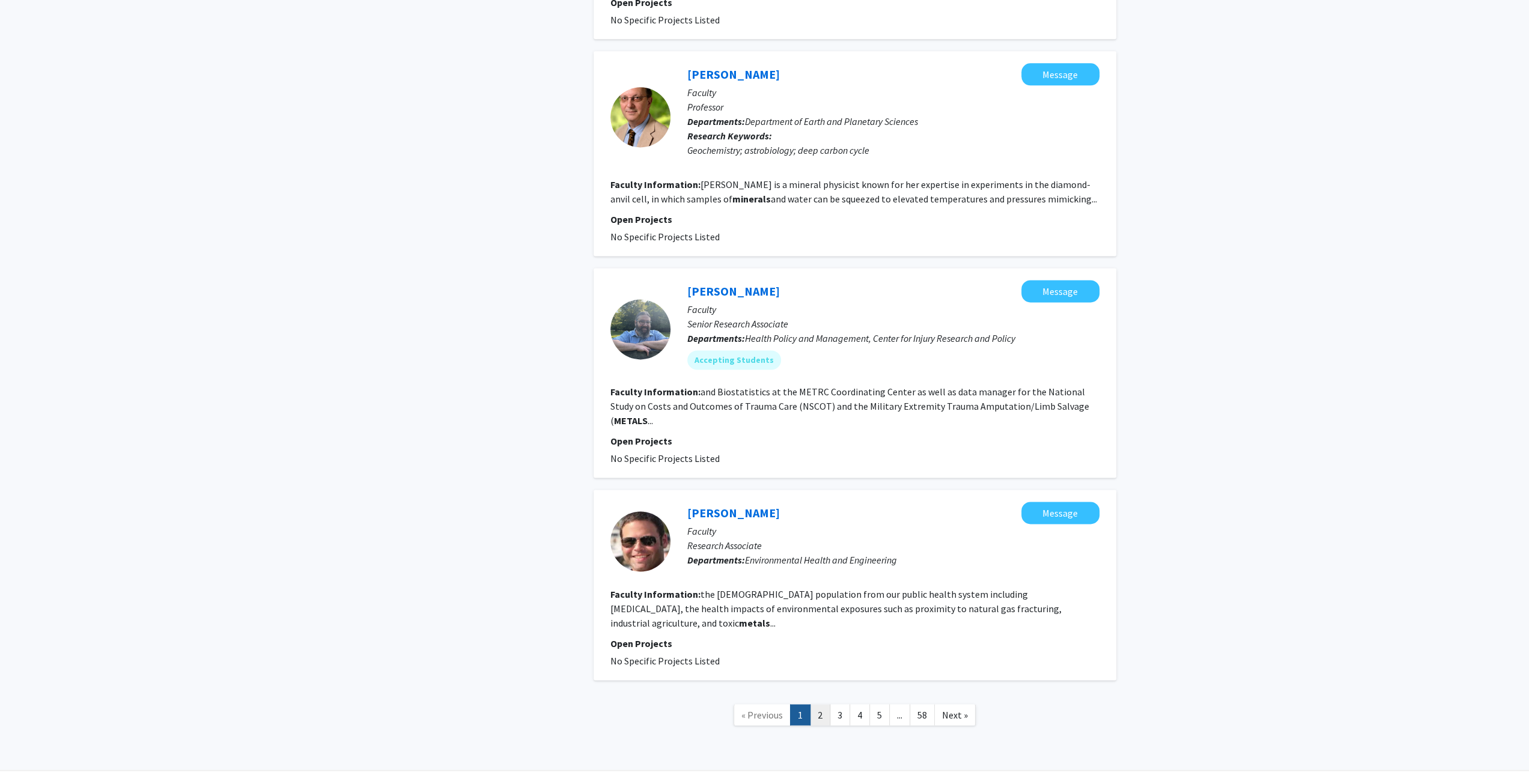
click at [824, 704] on link "2" at bounding box center [820, 714] width 21 height 21
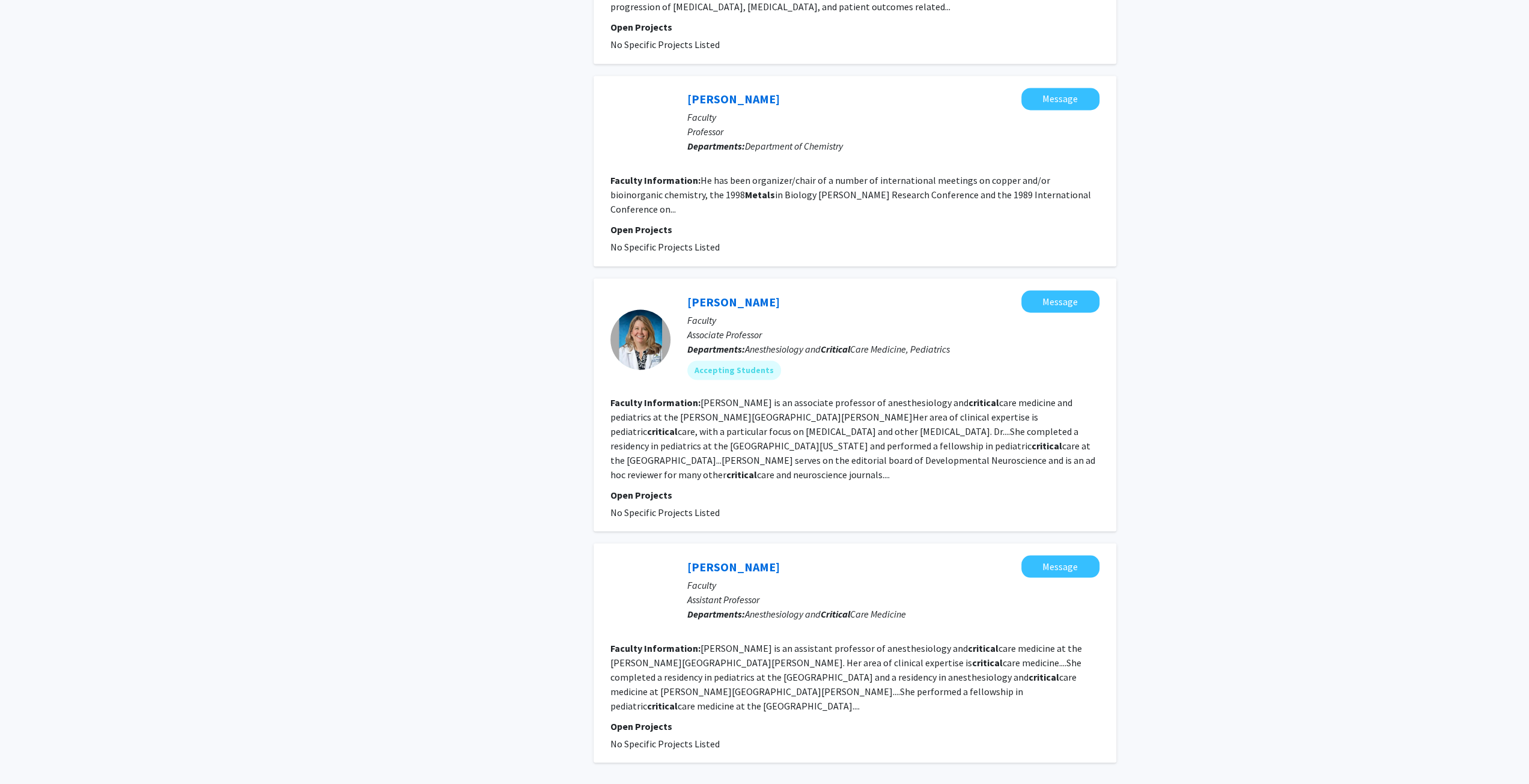
scroll to position [2086, 0]
